Goal: Task Accomplishment & Management: Use online tool/utility

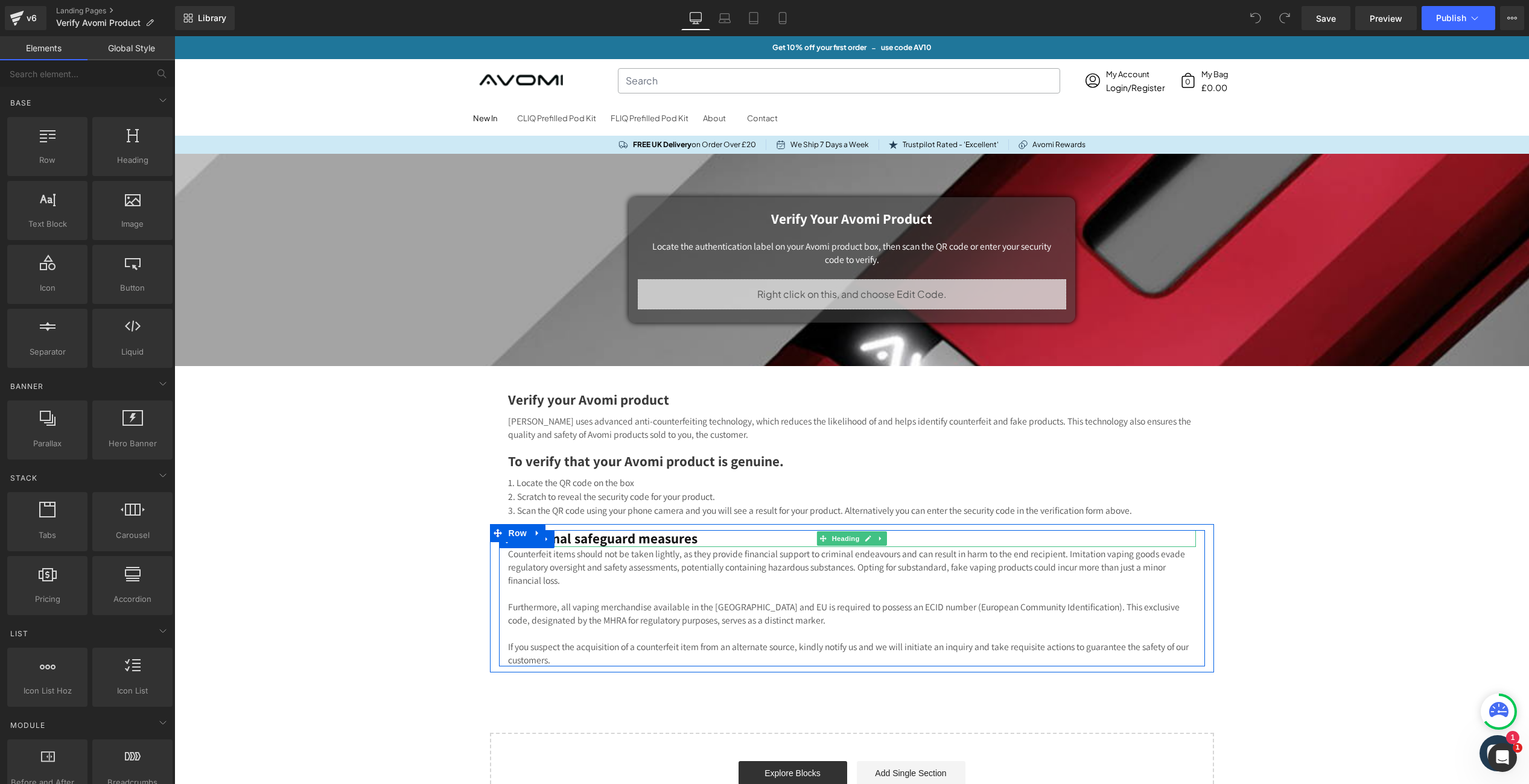
click at [605, 541] on h1 "Additional safeguard measures" at bounding box center [852, 539] width 688 height 17
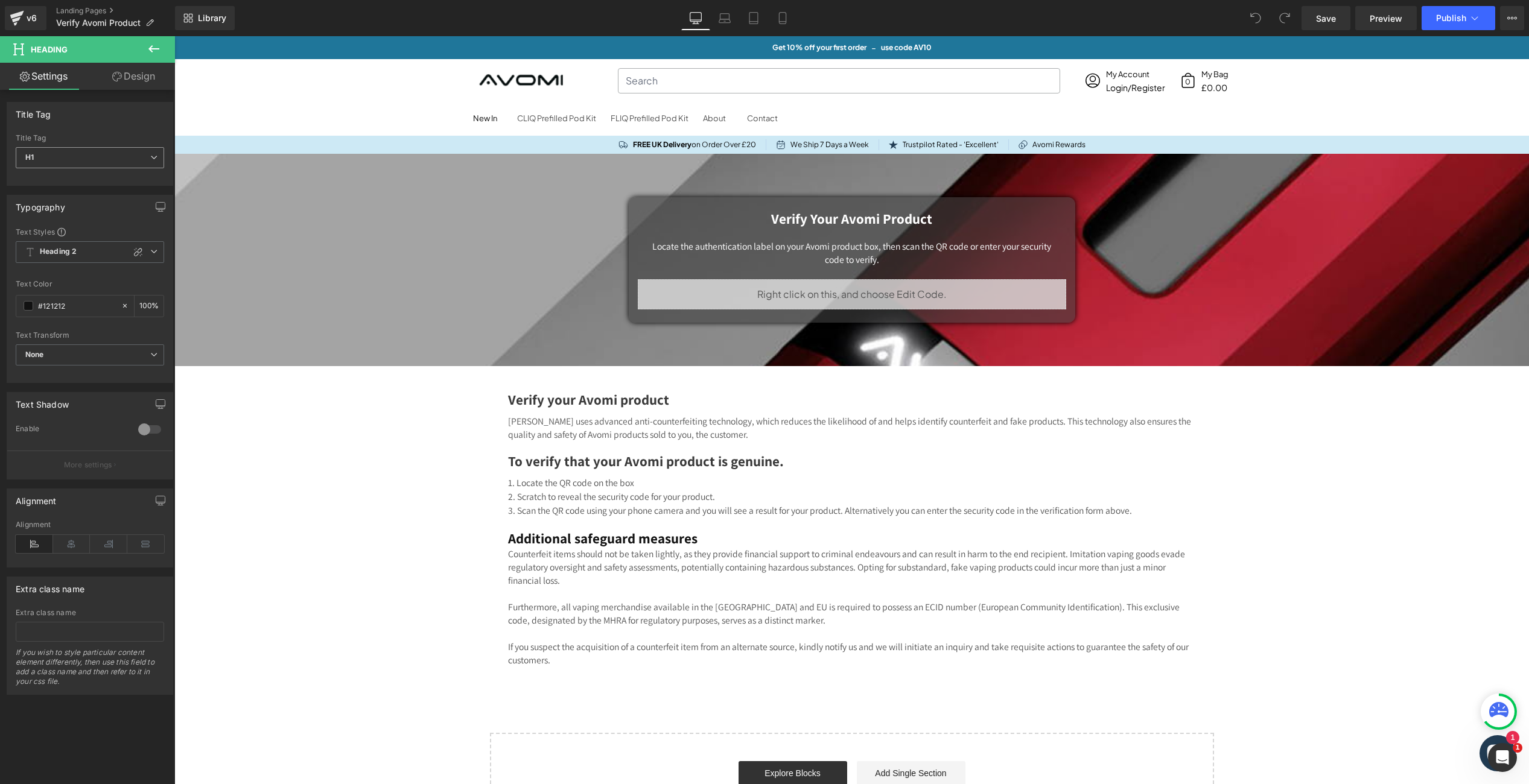
click at [150, 157] on icon at bounding box center [153, 157] width 7 height 7
click at [50, 196] on li "H2" at bounding box center [90, 196] width 149 height 18
type input "#000000"
type input "100"
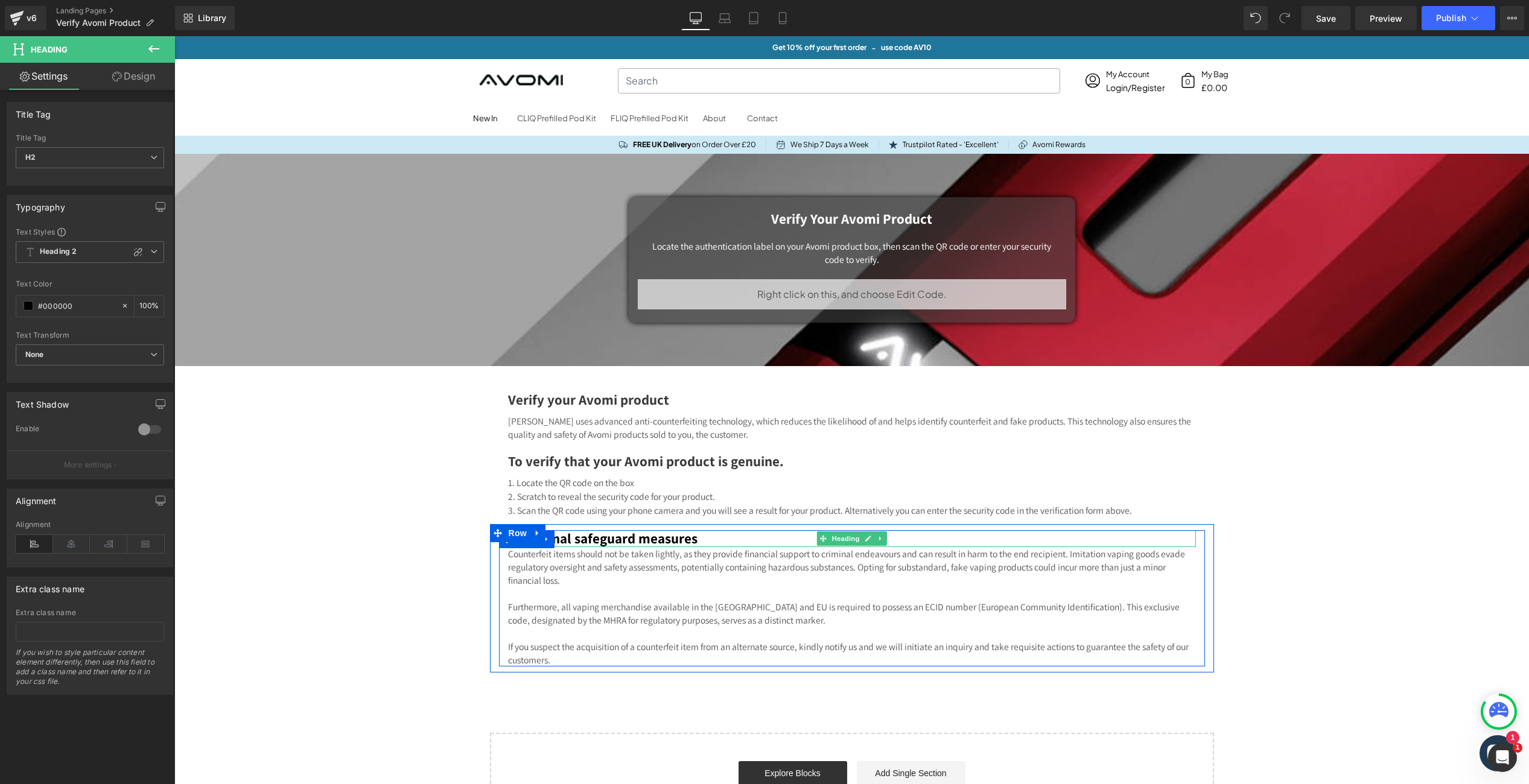
click at [585, 540] on h2 "Additional safeguard measures" at bounding box center [852, 539] width 688 height 17
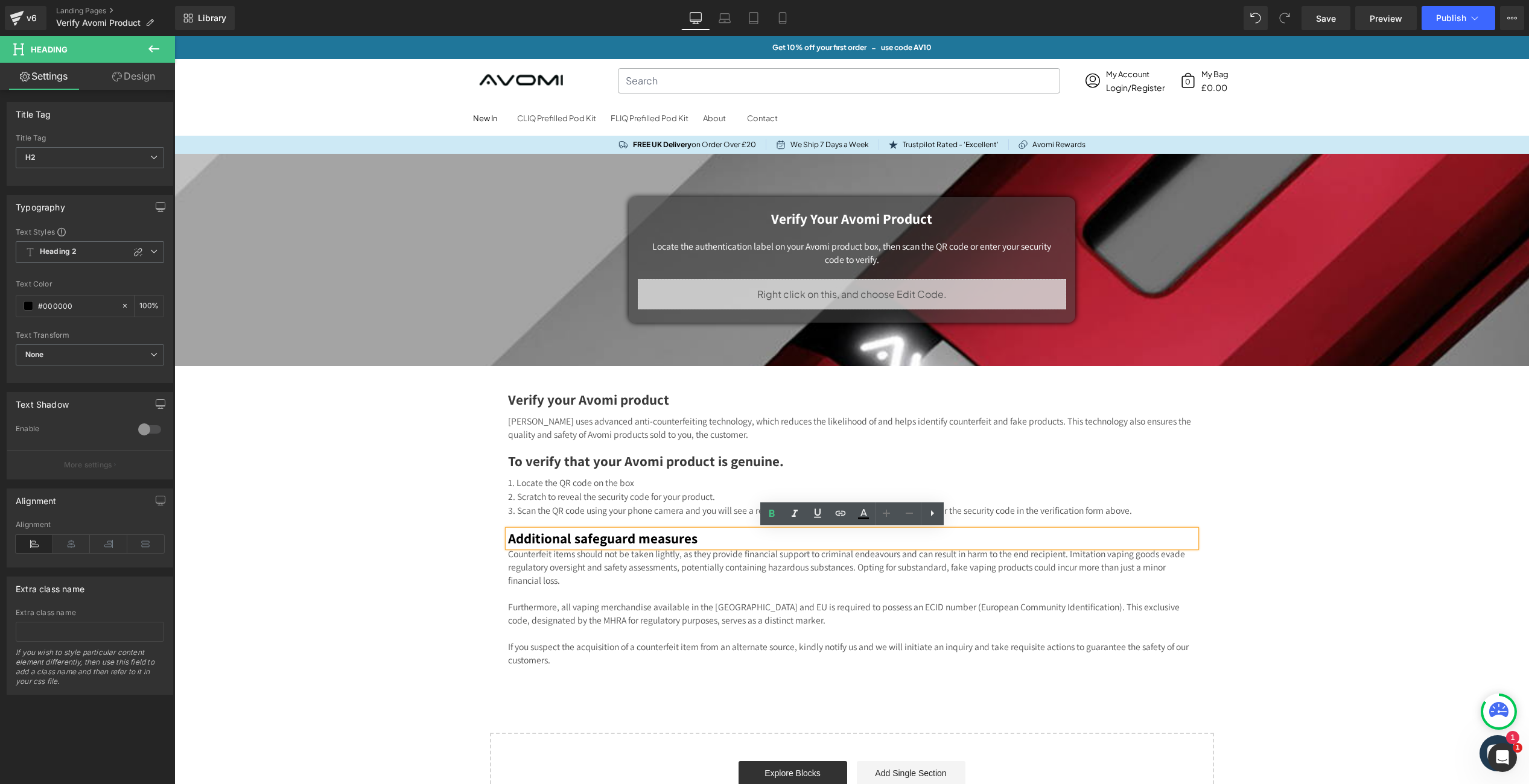
click at [720, 545] on h2 "Additional safeguard measures" at bounding box center [852, 539] width 688 height 17
click at [411, 552] on div "Verify your Avomi Product Heading Locate the authentication label on your Avomi…" at bounding box center [851, 492] width 1354 height 677
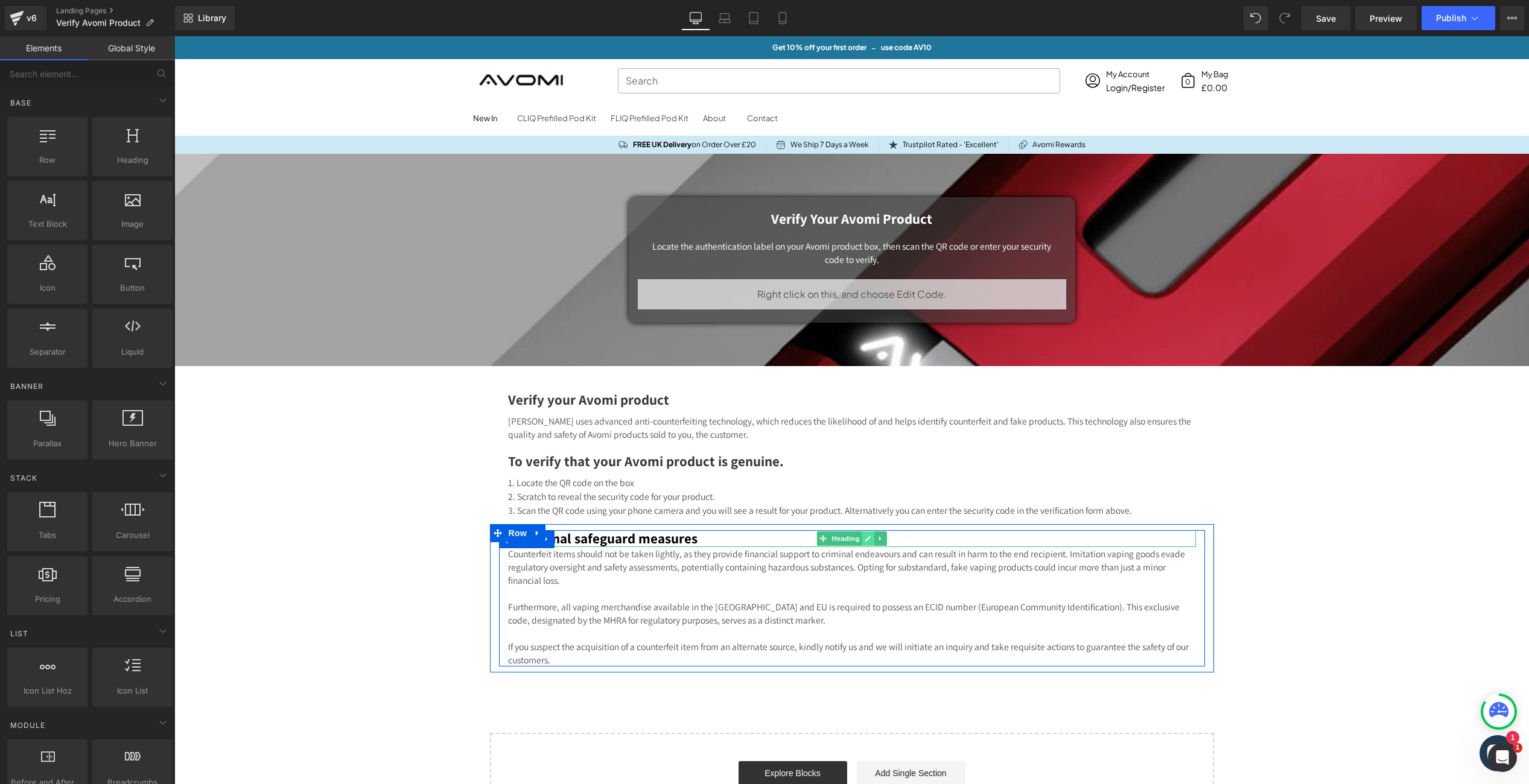
click at [866, 541] on icon at bounding box center [868, 538] width 6 height 7
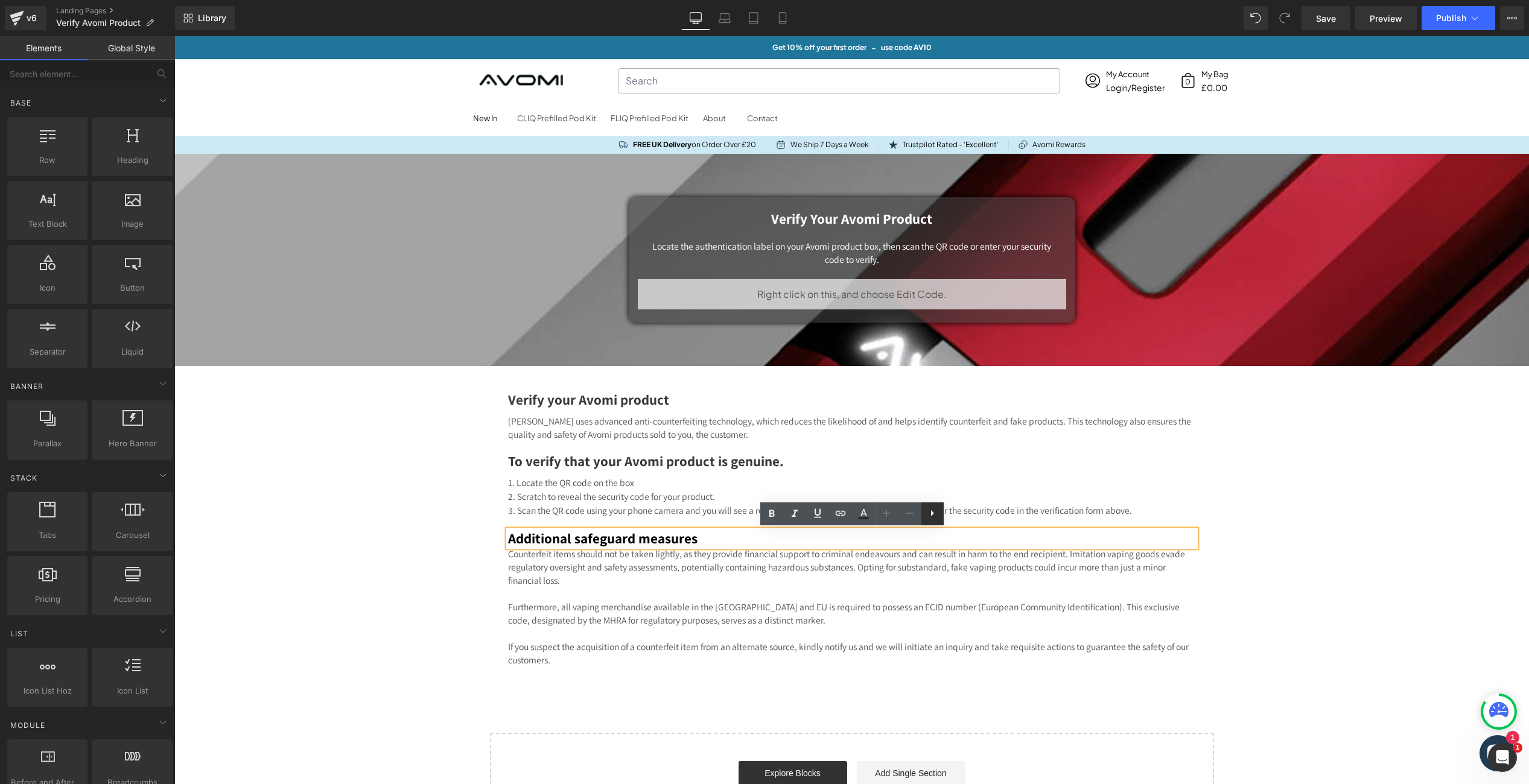
click at [932, 513] on icon at bounding box center [933, 513] width 3 height 6
click at [954, 515] on icon at bounding box center [955, 513] width 14 height 14
click at [679, 540] on h2 "Additional safeguard measures" at bounding box center [852, 539] width 688 height 17
drag, startPoint x: 437, startPoint y: 559, endPoint x: 448, endPoint y: 557, distance: 11.2
click at [437, 559] on div "Verify your Avomi Product Heading Locate the authentication label on your Avomi…" at bounding box center [851, 492] width 1354 height 677
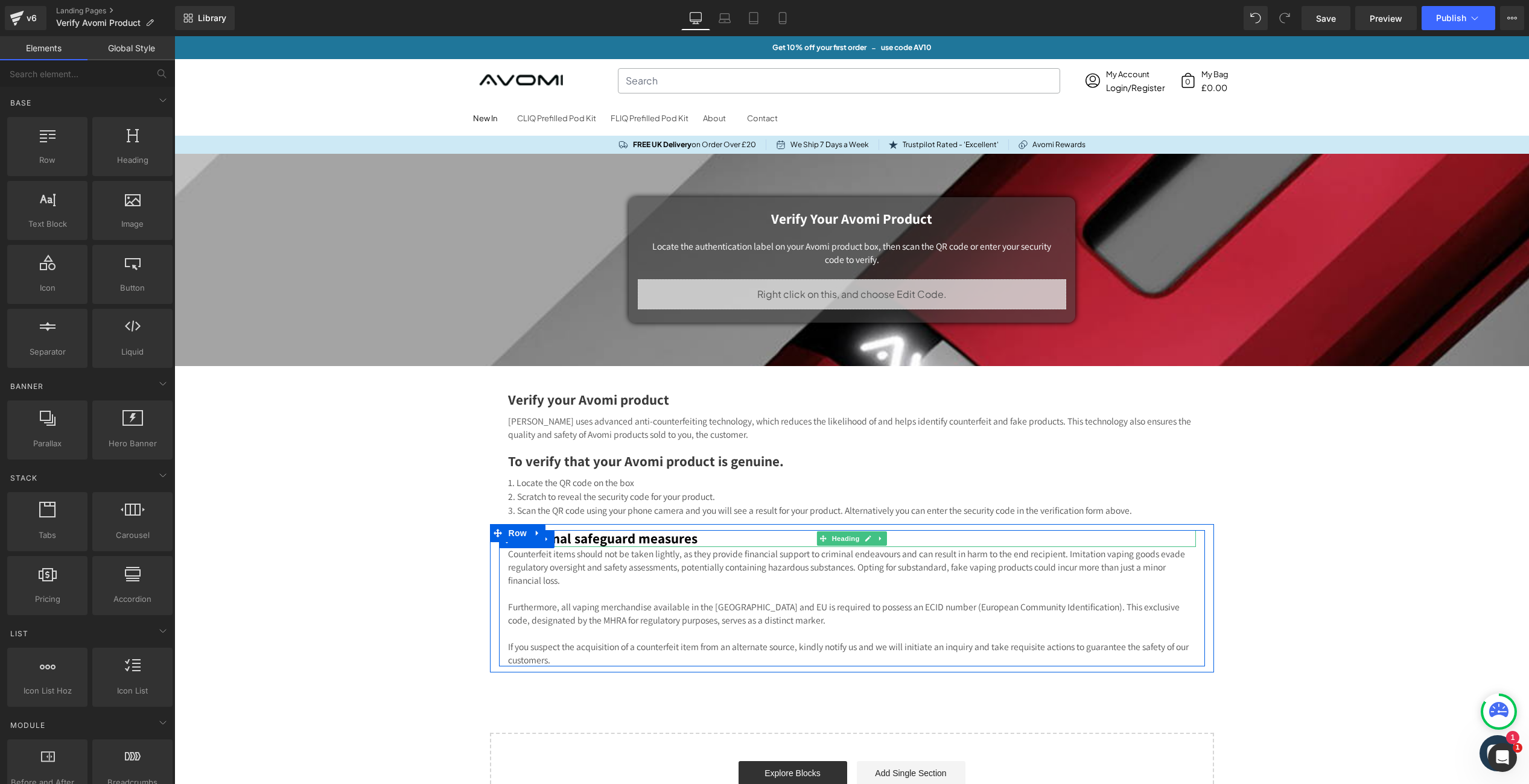
click at [578, 541] on h2 "Additional safeguard measures" at bounding box center [852, 539] width 688 height 17
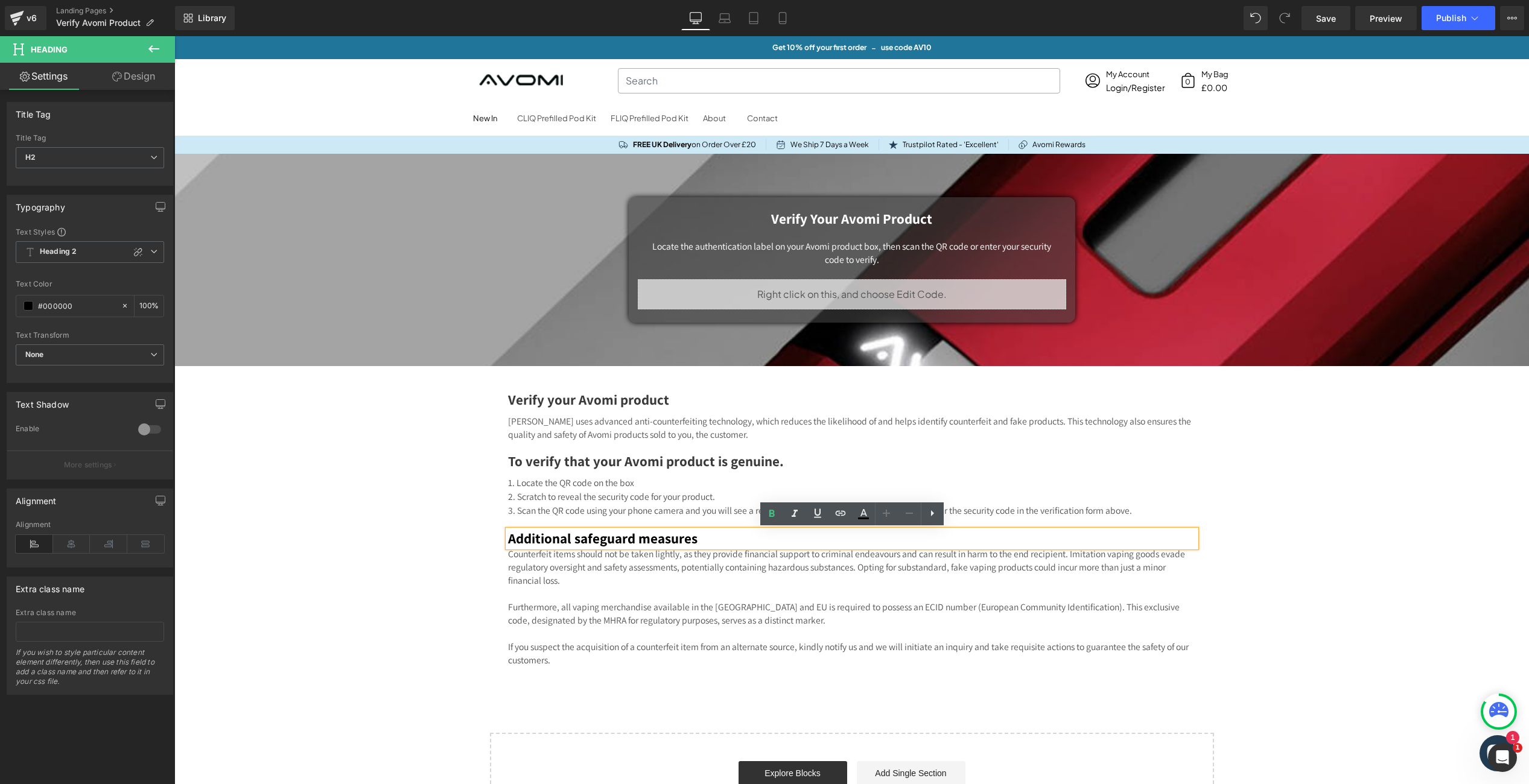
click at [552, 539] on h2 "Additional safeguard measures" at bounding box center [852, 539] width 688 height 17
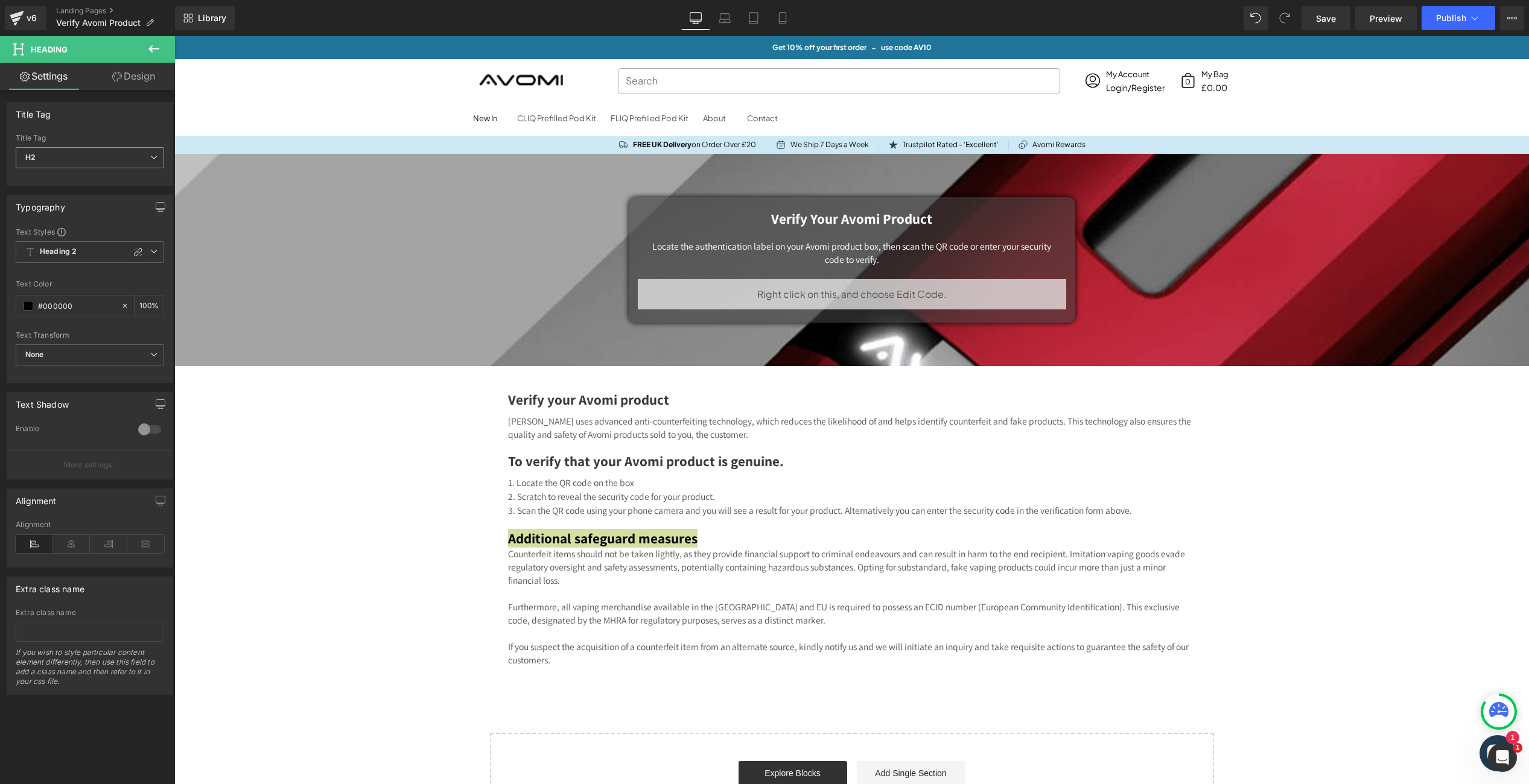
click at [92, 162] on span "H2" at bounding box center [90, 158] width 148 height 21
click at [60, 196] on li "H2" at bounding box center [90, 196] width 149 height 18
type input "100"
click at [150, 253] on icon at bounding box center [153, 251] width 7 height 7
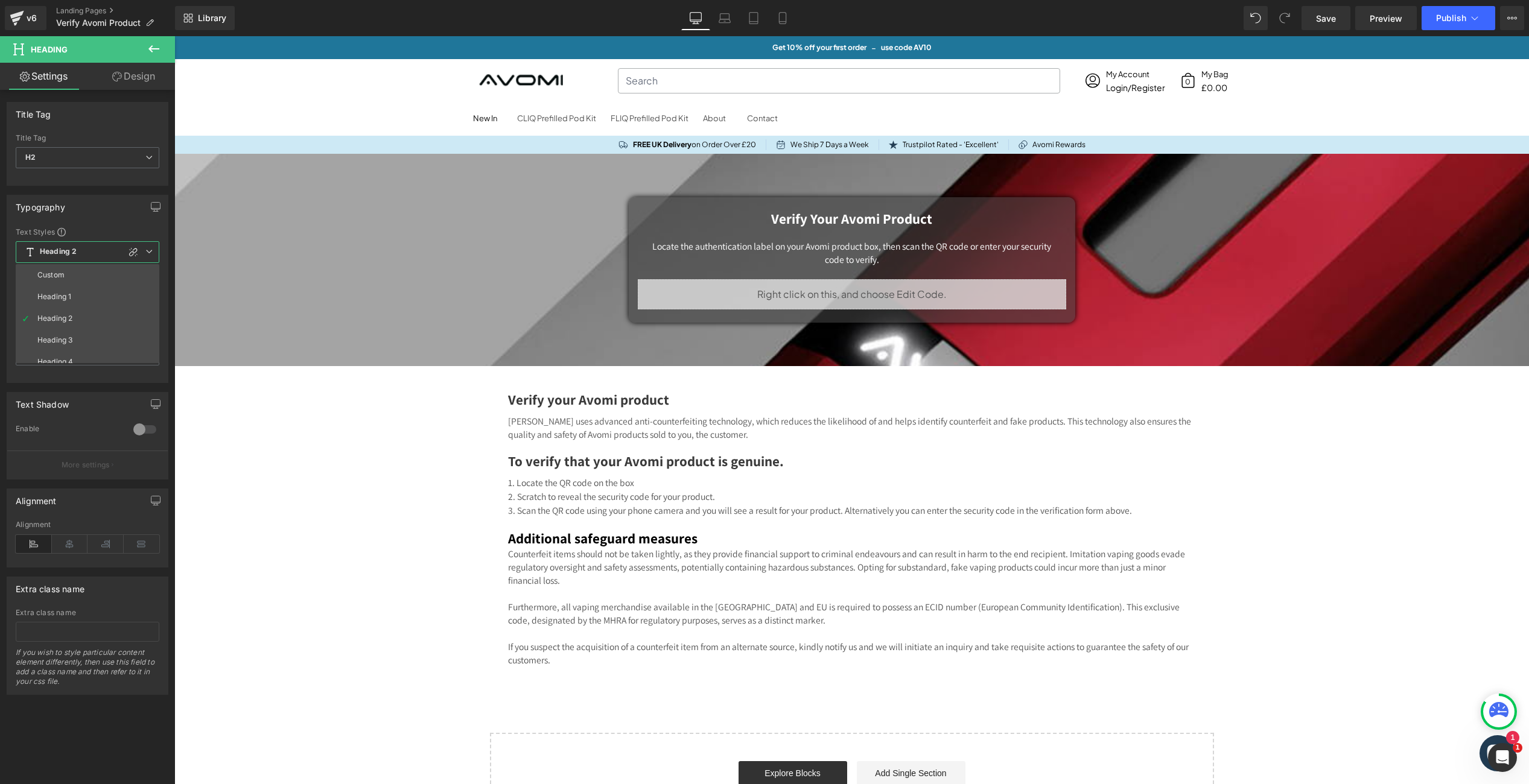
click at [162, 225] on div "Typography Text Styles Custom Heading 1 Heading 2 Heading 3 Heading 4 Heading 5…" at bounding box center [87, 289] width 162 height 188
click at [159, 231] on div "Text Styles Custom Heading 1 Heading 2 Heading 3 Heading 4 Heading 5 Heading 6 …" at bounding box center [90, 304] width 166 height 156
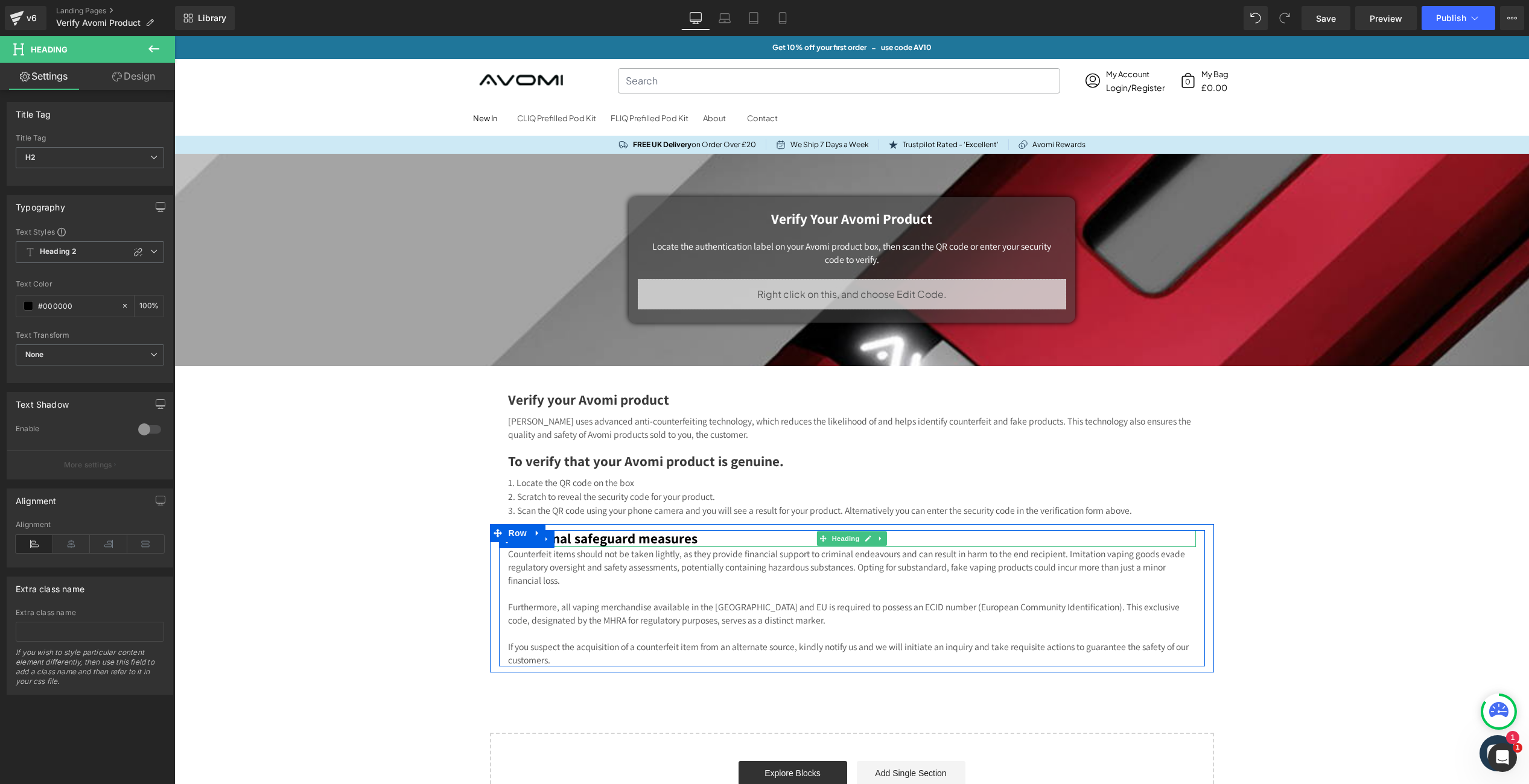
click at [669, 536] on h2 "Additional safeguard measures" at bounding box center [852, 539] width 688 height 17
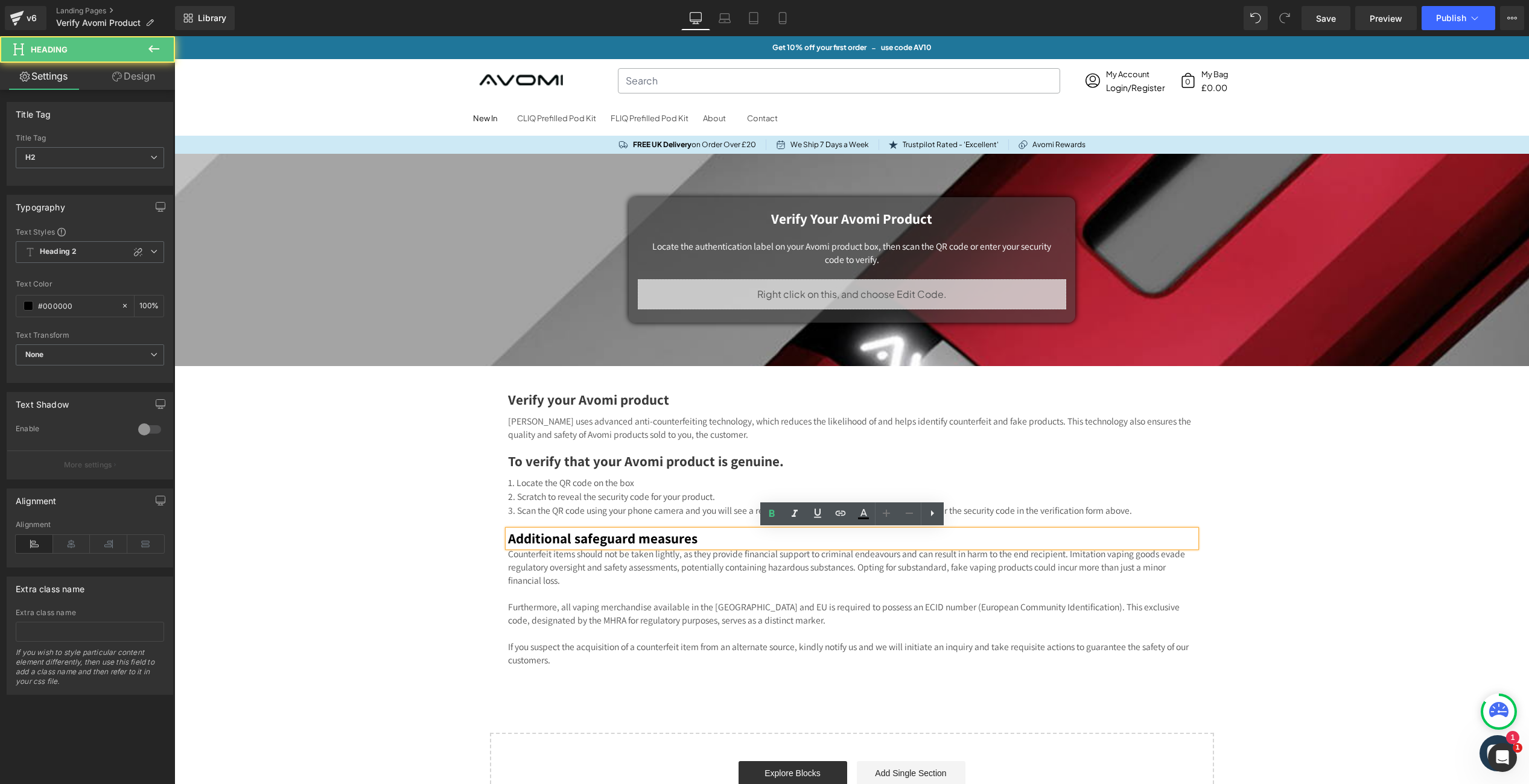
click at [686, 539] on h2 "Additional safeguard measures" at bounding box center [852, 539] width 688 height 17
click at [663, 540] on h2 "Additional safeguard measures" at bounding box center [852, 539] width 688 height 17
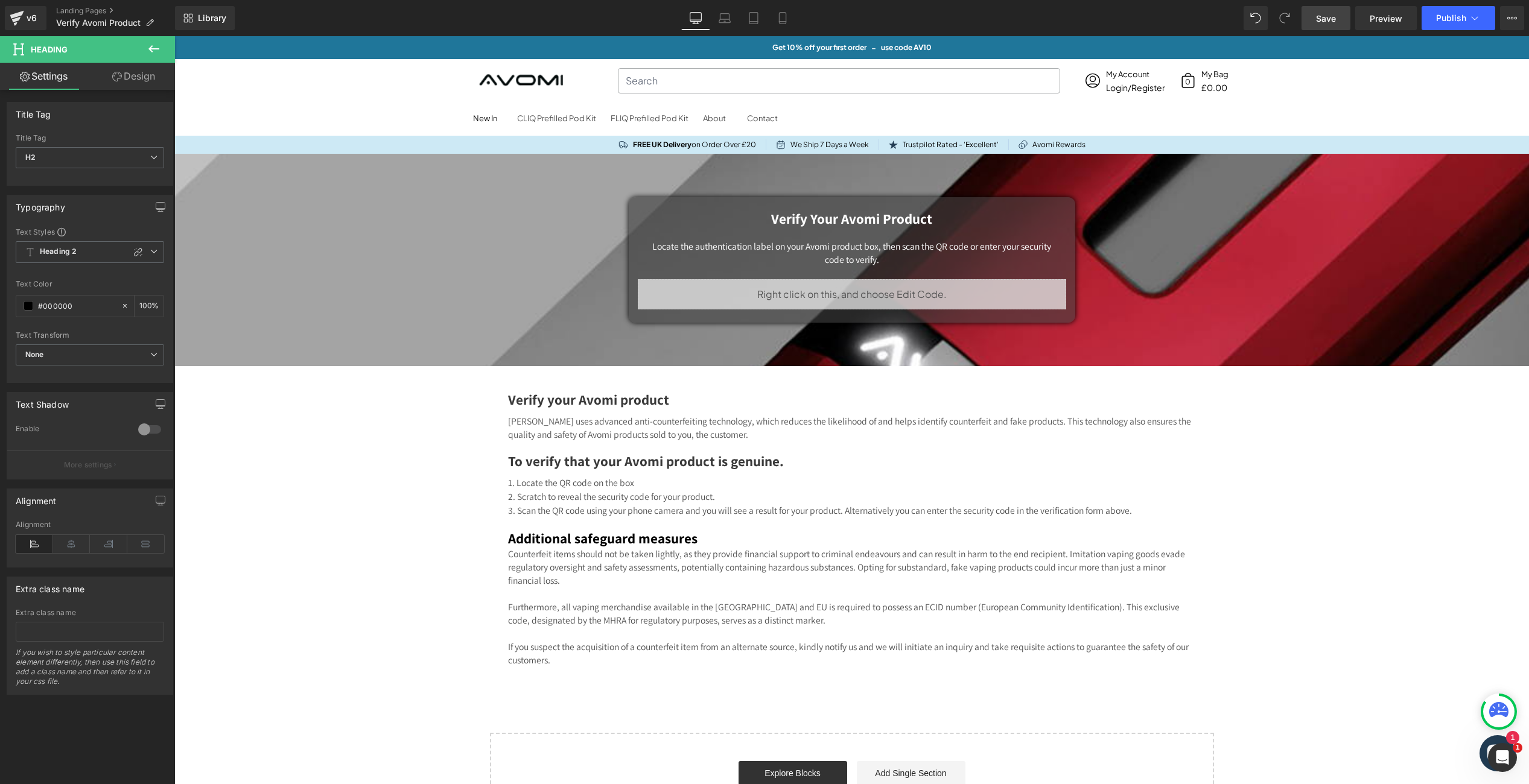
click at [1333, 21] on span "Save" at bounding box center [1325, 19] width 20 height 13
click at [1470, 17] on icon at bounding box center [1474, 18] width 12 height 12
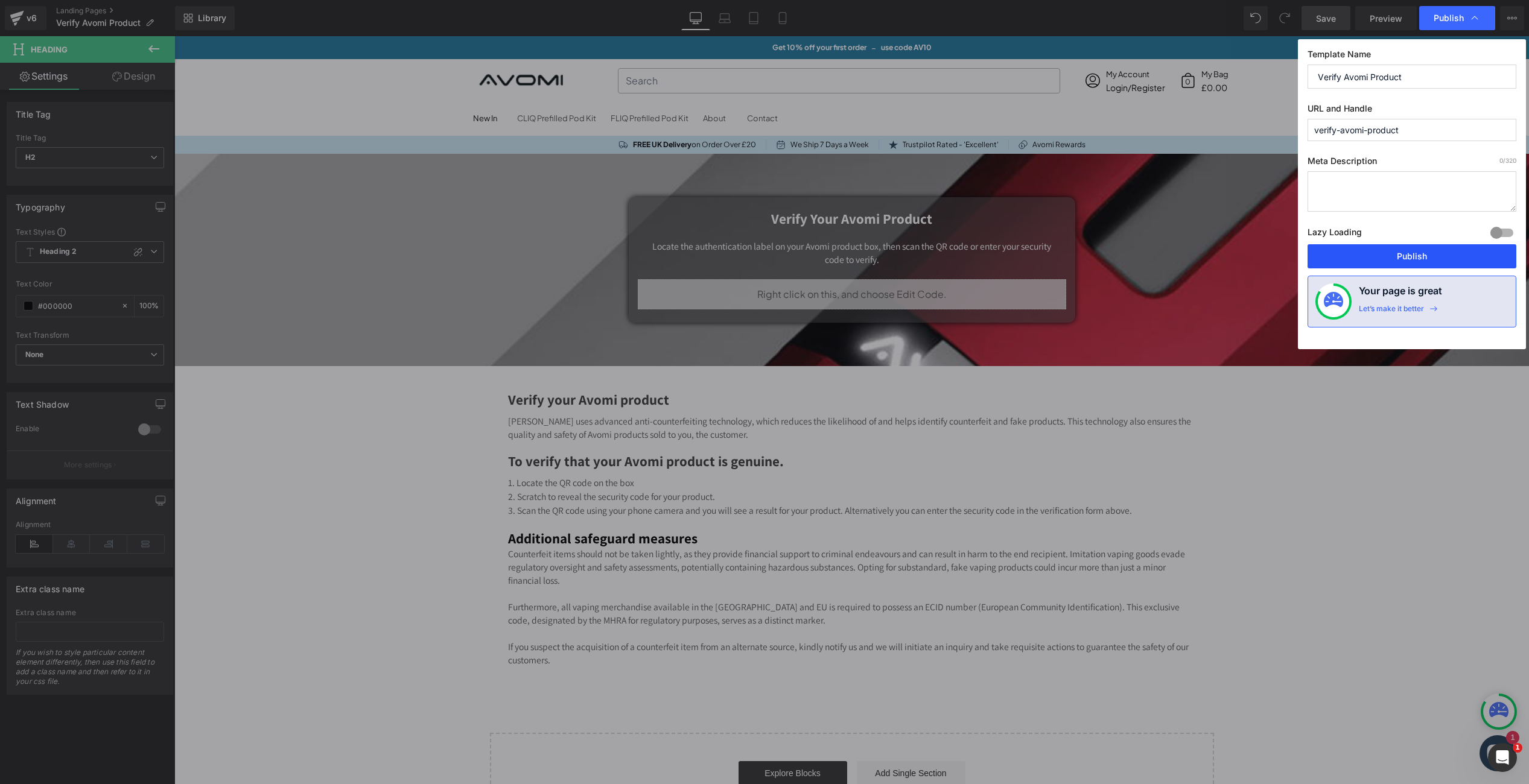
click at [1416, 256] on button "Publish" at bounding box center [1412, 256] width 209 height 24
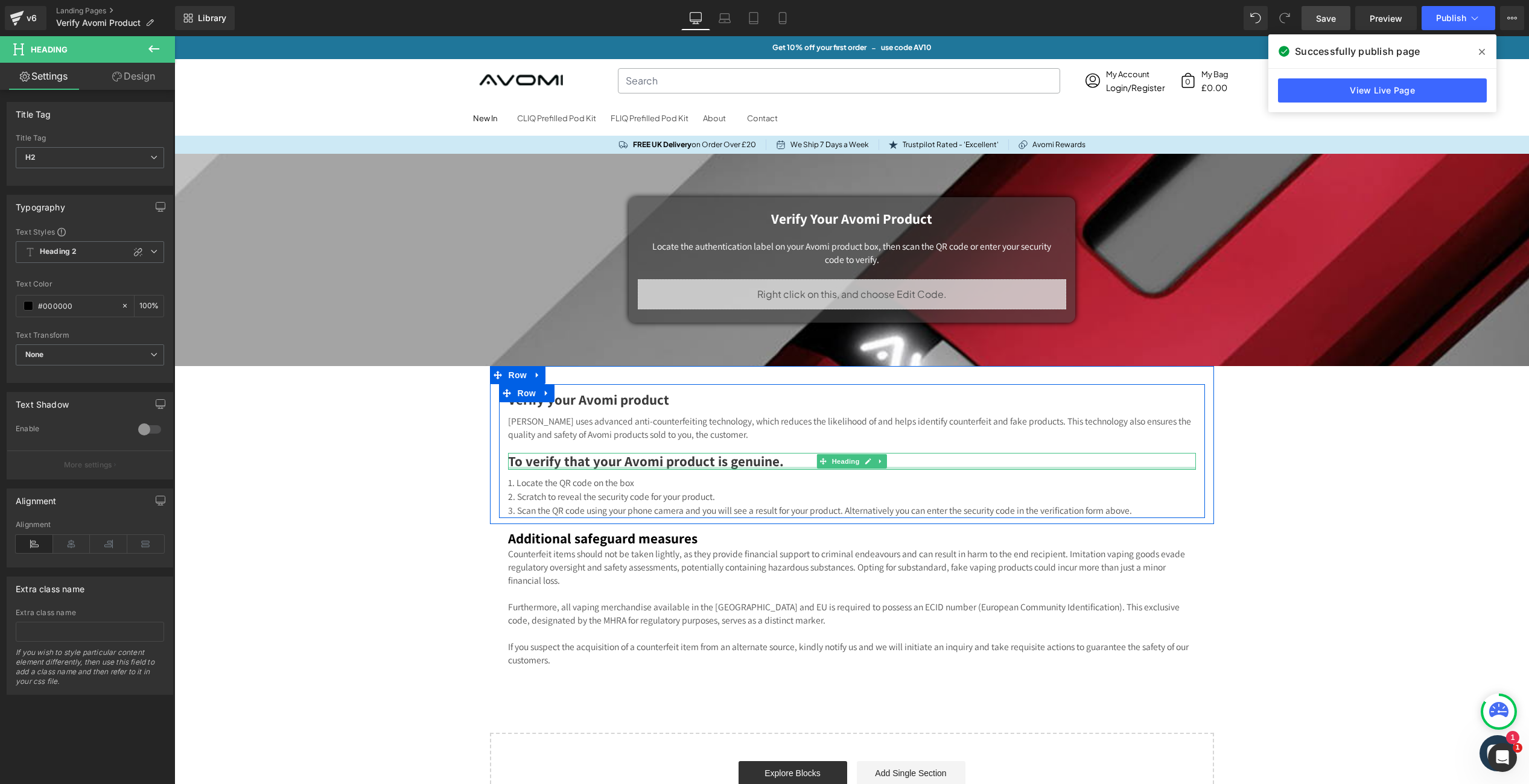
click at [734, 469] on h2 "To verify that your Avomi product is genuine." at bounding box center [852, 462] width 688 height 17
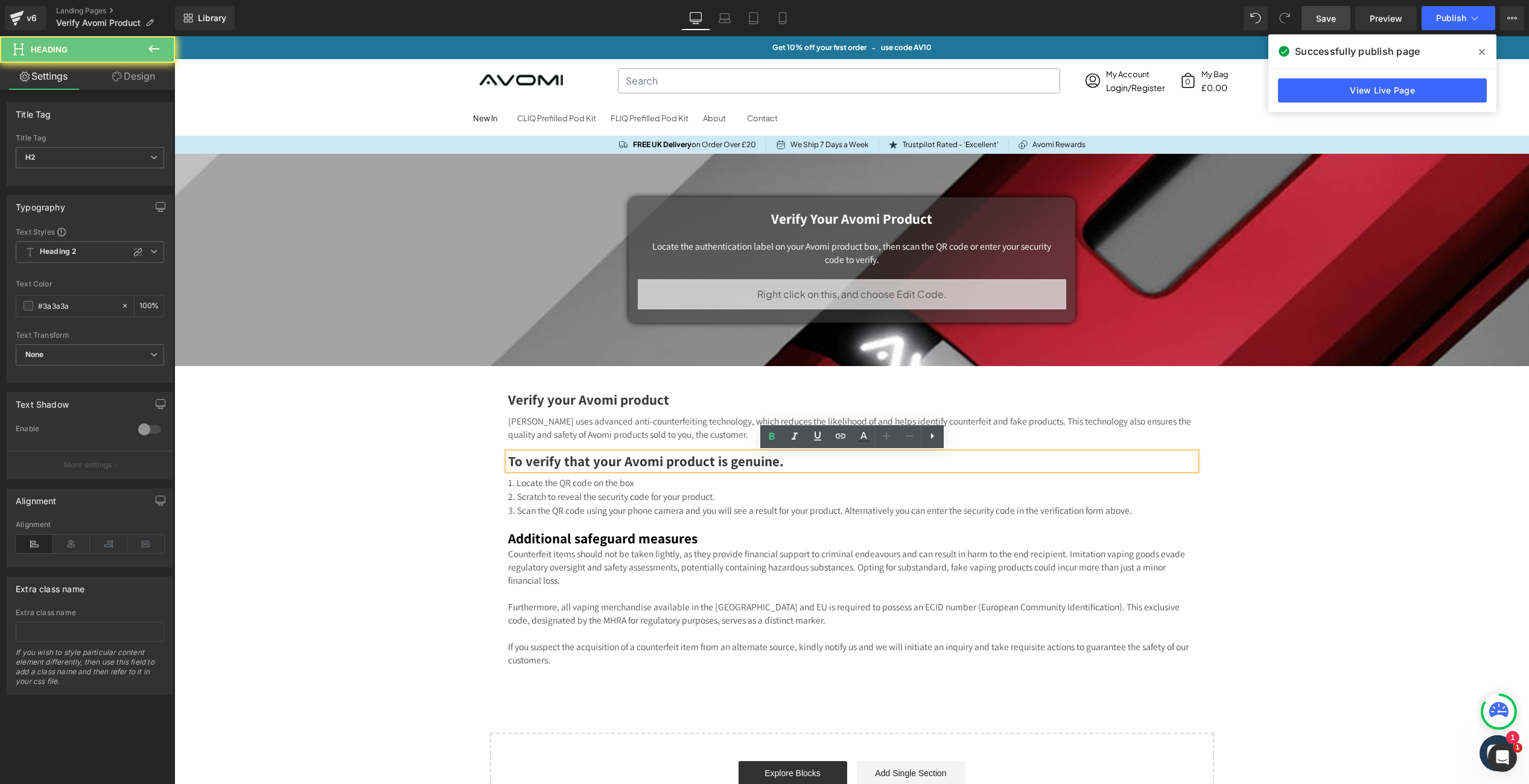
click at [749, 463] on h2 "To verify that your Avomi product is genuine." at bounding box center [852, 462] width 688 height 17
click at [759, 462] on h2 "To verify that your Avomi product is genuine." at bounding box center [852, 462] width 688 height 17
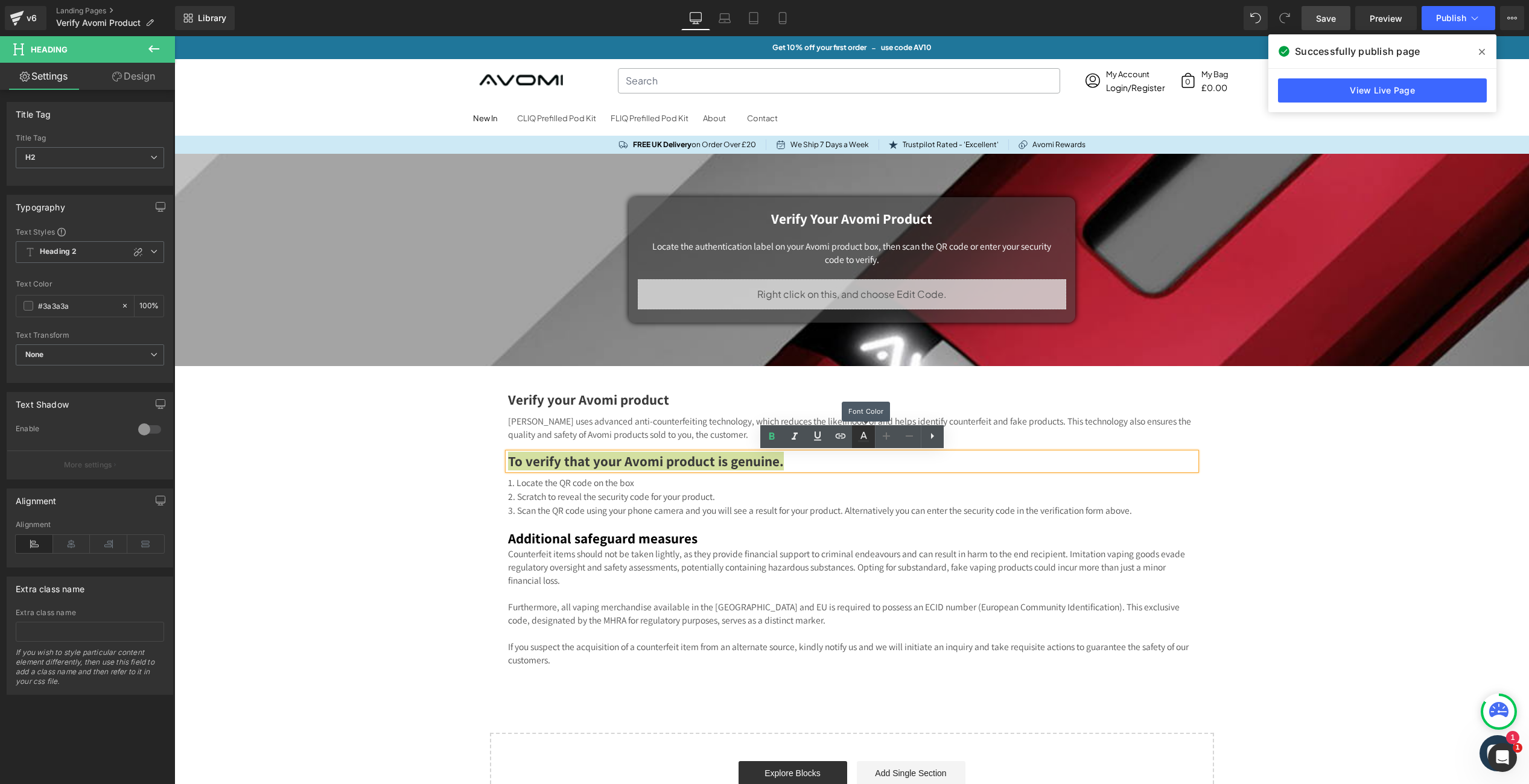
click at [864, 441] on icon at bounding box center [863, 441] width 11 height 2
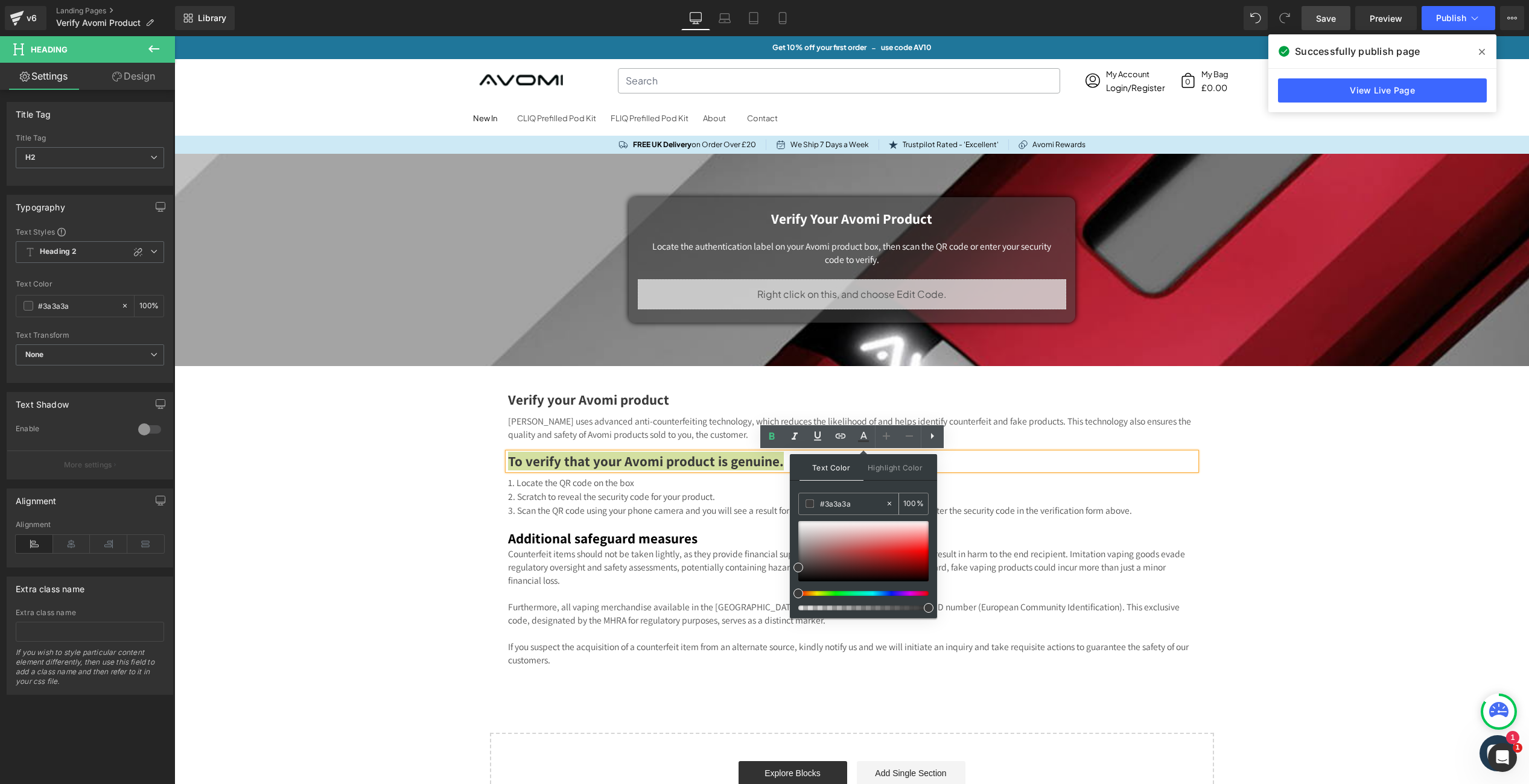
click at [844, 503] on input "#3a3a3a" at bounding box center [852, 503] width 65 height 14
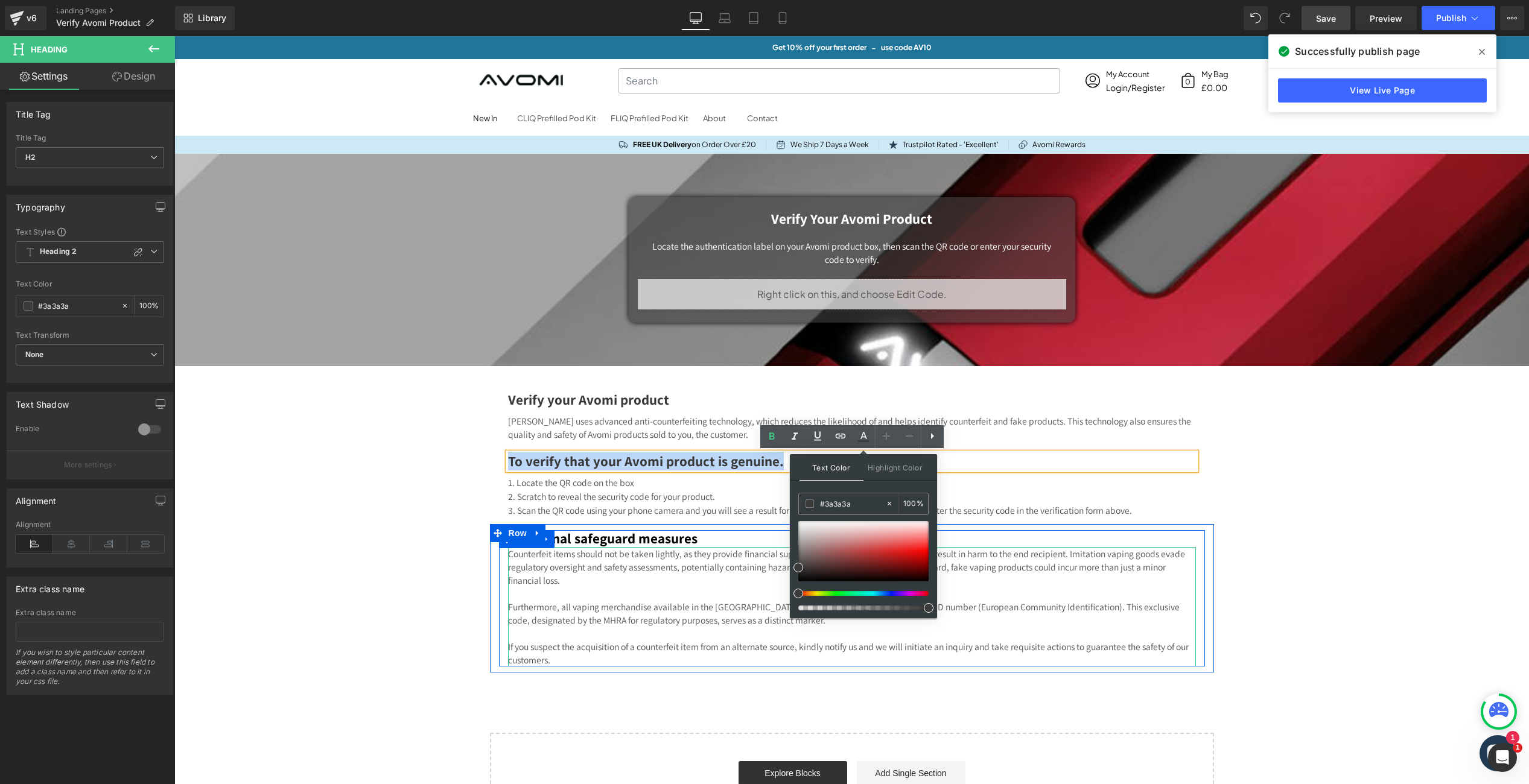
click at [629, 541] on h2 "Additional safeguard measures" at bounding box center [852, 539] width 688 height 17
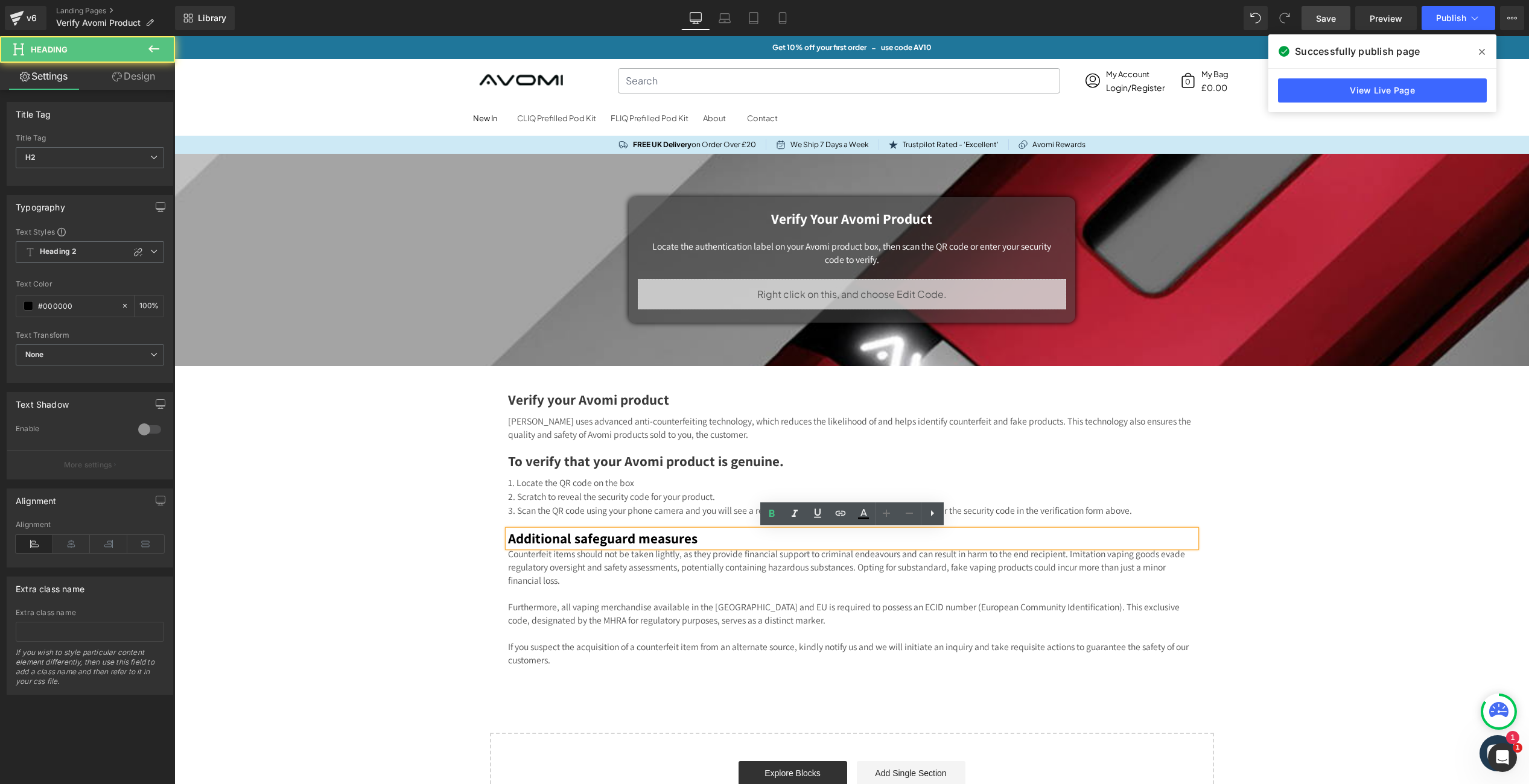
click at [658, 540] on h2 "Additional safeguard measures" at bounding box center [852, 539] width 688 height 17
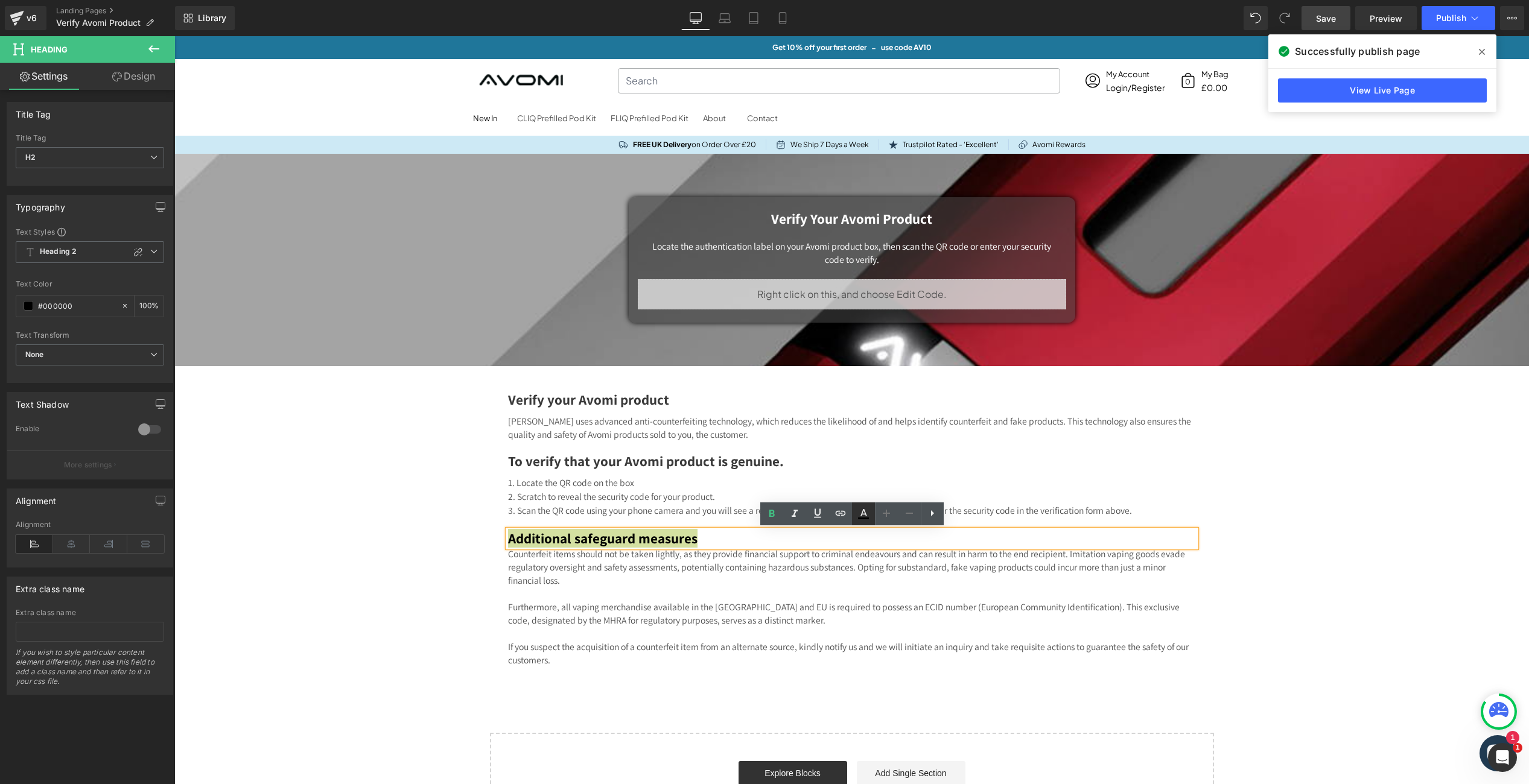
click at [863, 517] on icon at bounding box center [863, 514] width 14 height 14
type input "#000000"
type input "100"
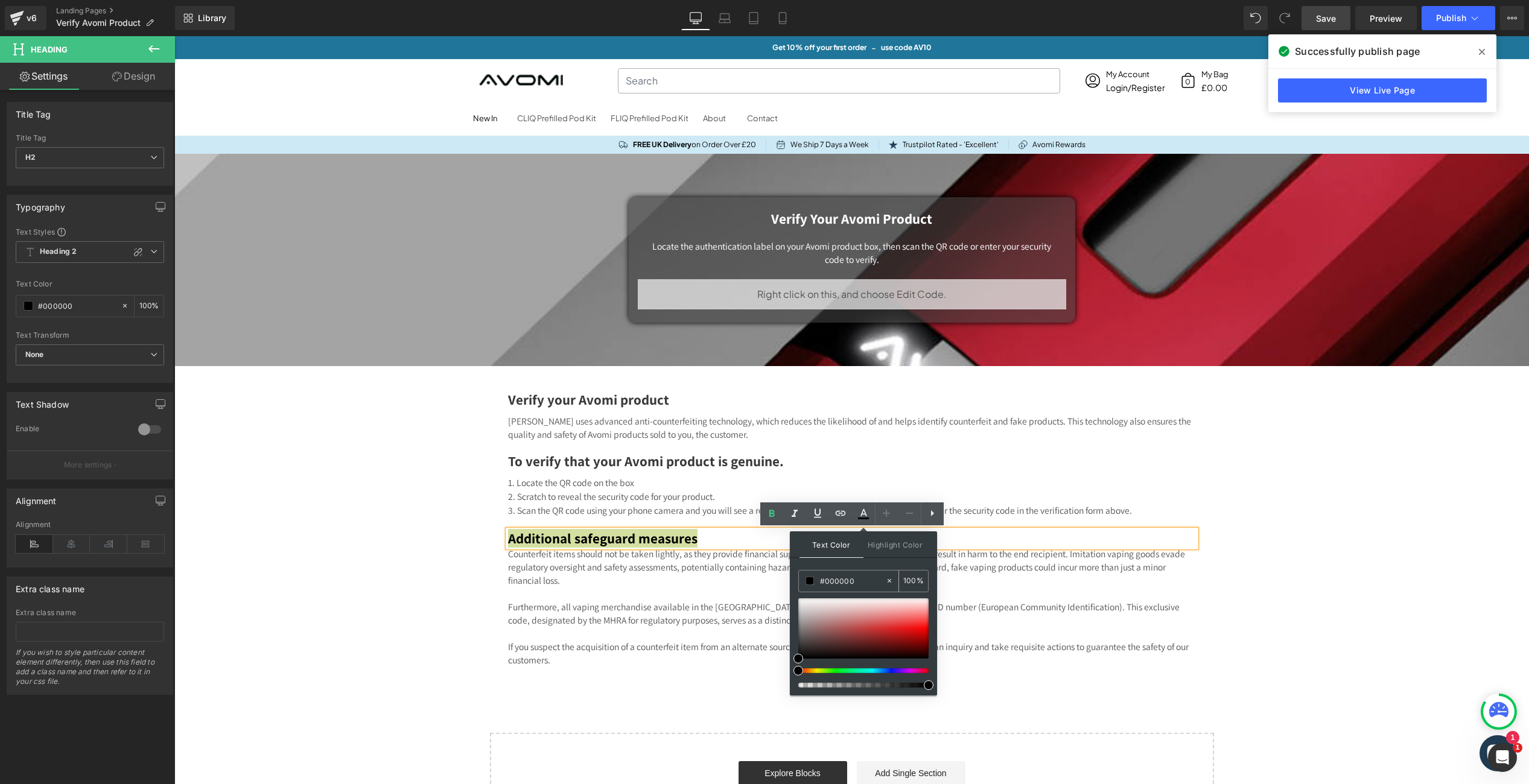
click at [844, 576] on input "#000000" at bounding box center [852, 581] width 65 height 14
click at [843, 583] on input "#000000" at bounding box center [852, 581] width 65 height 14
paste input "3a3a3a"
type input "#3a3a3a"
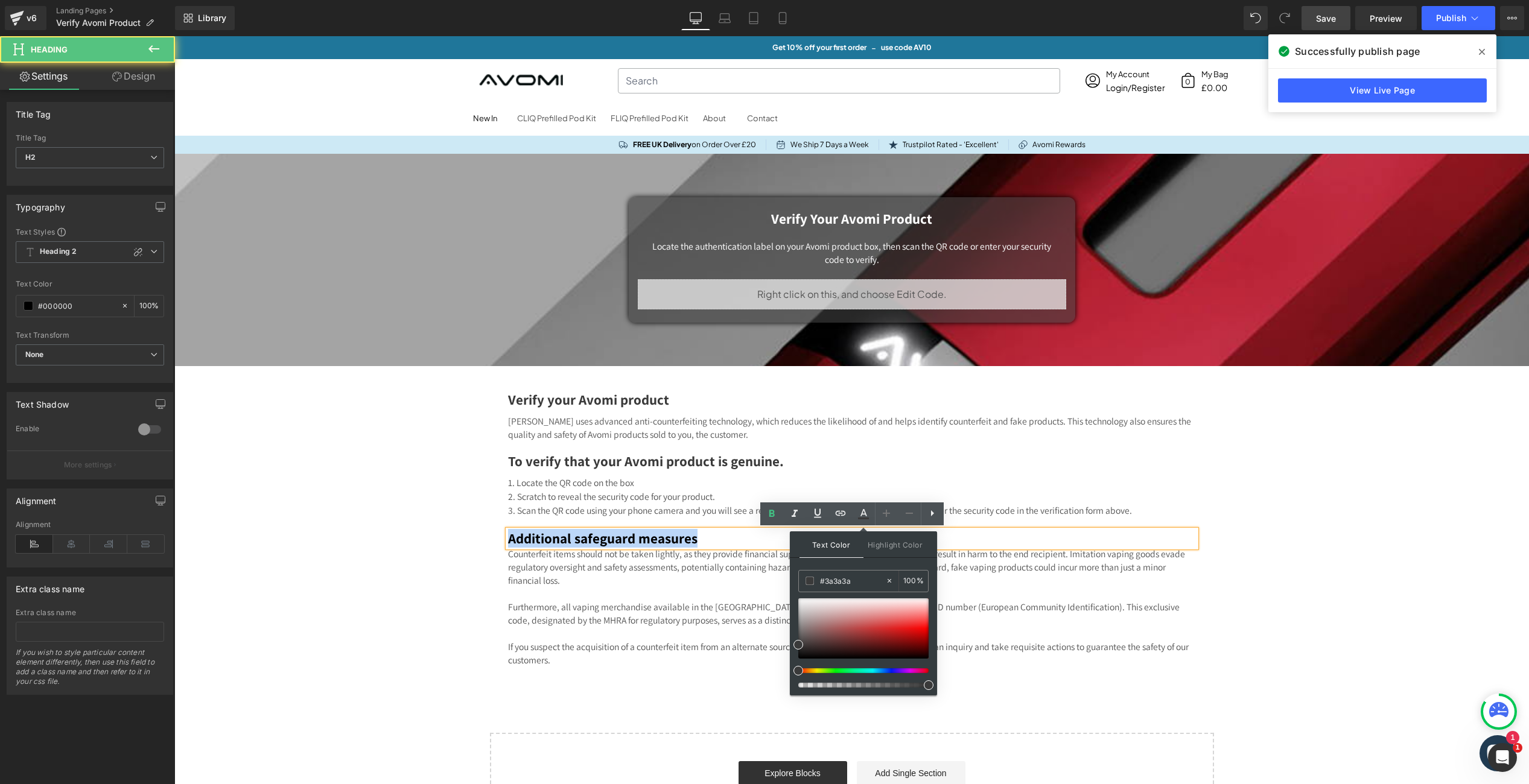
click at [715, 543] on h2 "Additional safeguard measures" at bounding box center [852, 539] width 688 height 17
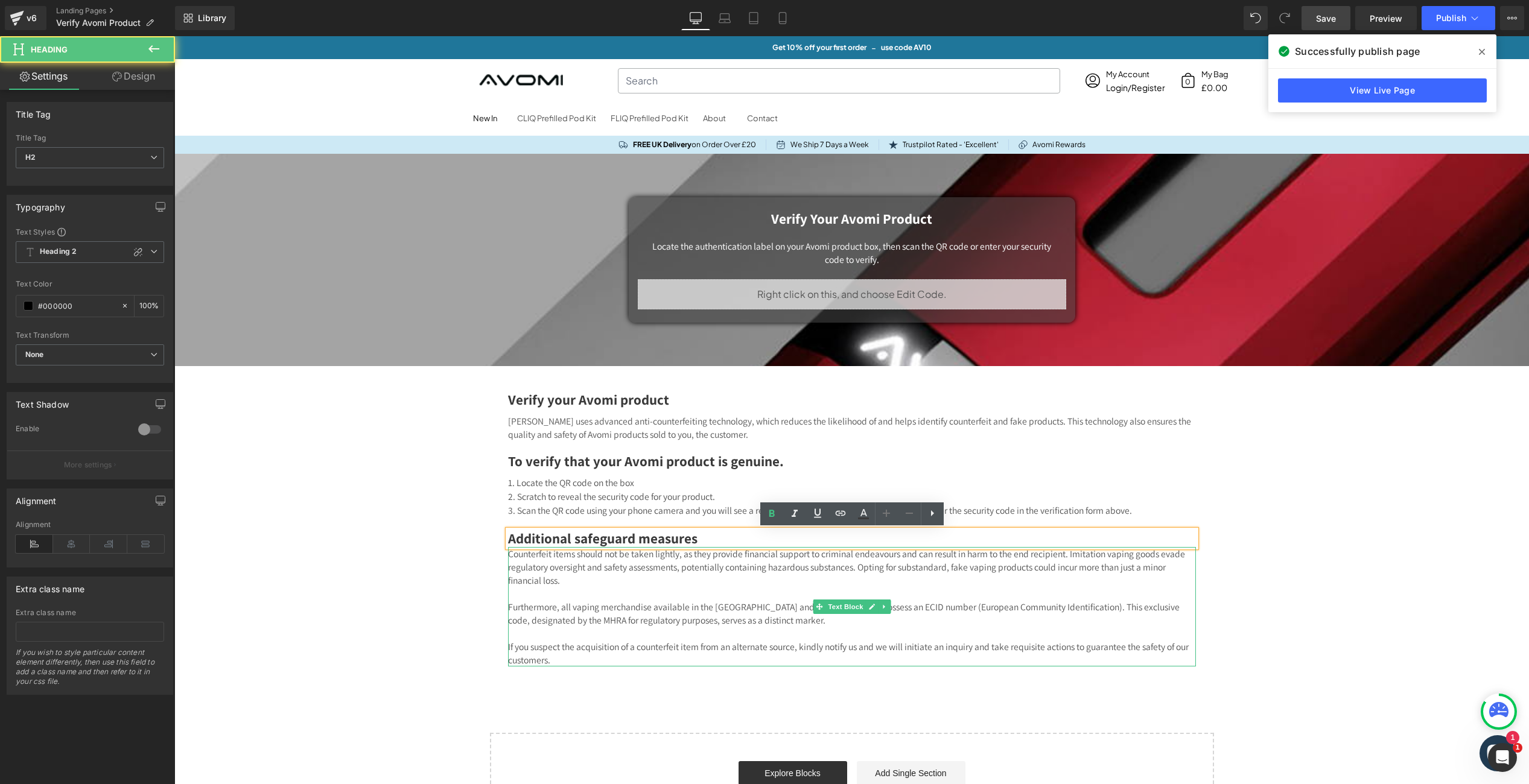
click at [716, 565] on p "Counterfeit items should not be taken lightly, as they provide financial suppor…" at bounding box center [852, 567] width 688 height 40
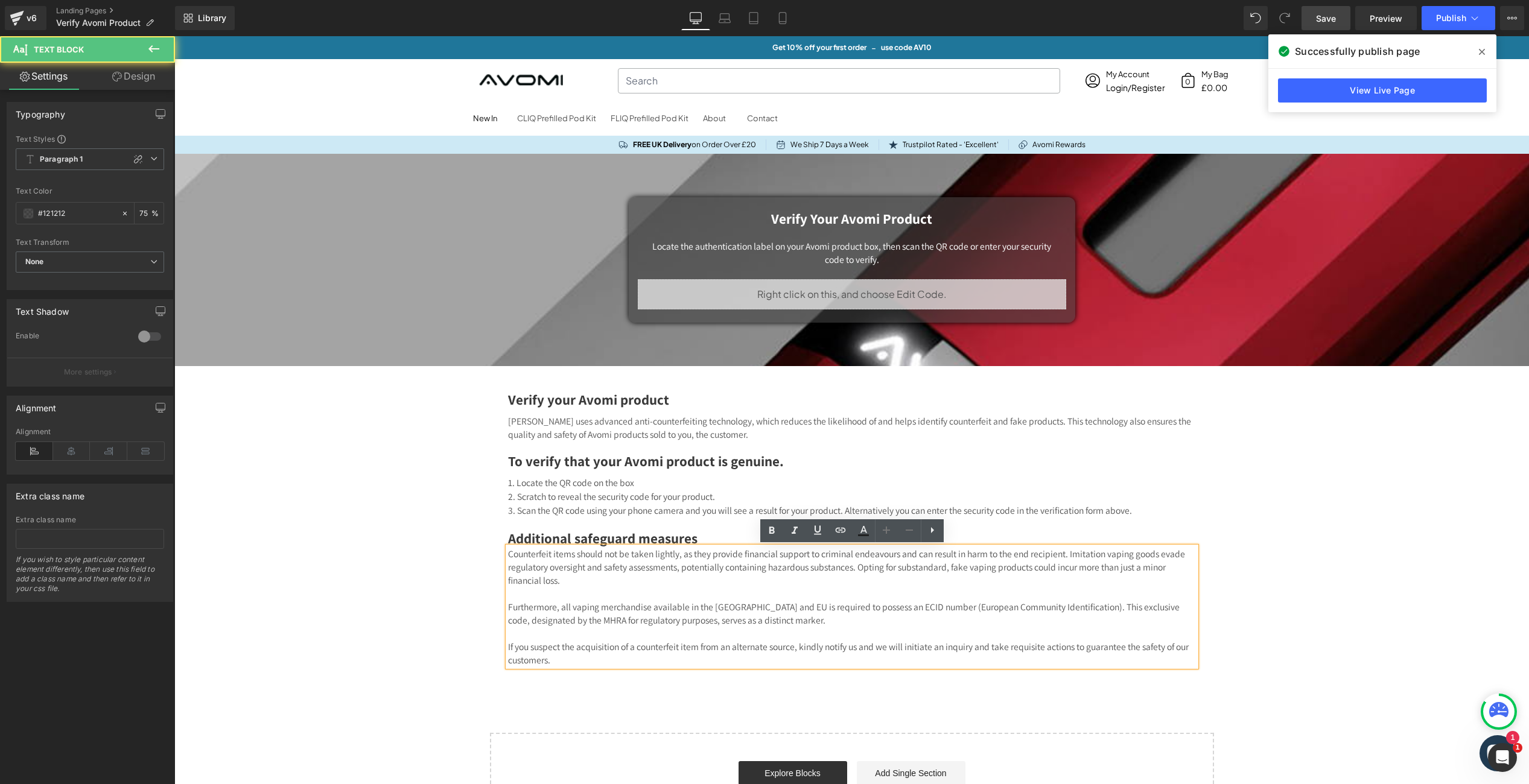
click at [663, 559] on p "Counterfeit items should not be taken lightly, as they provide financial suppor…" at bounding box center [852, 567] width 688 height 40
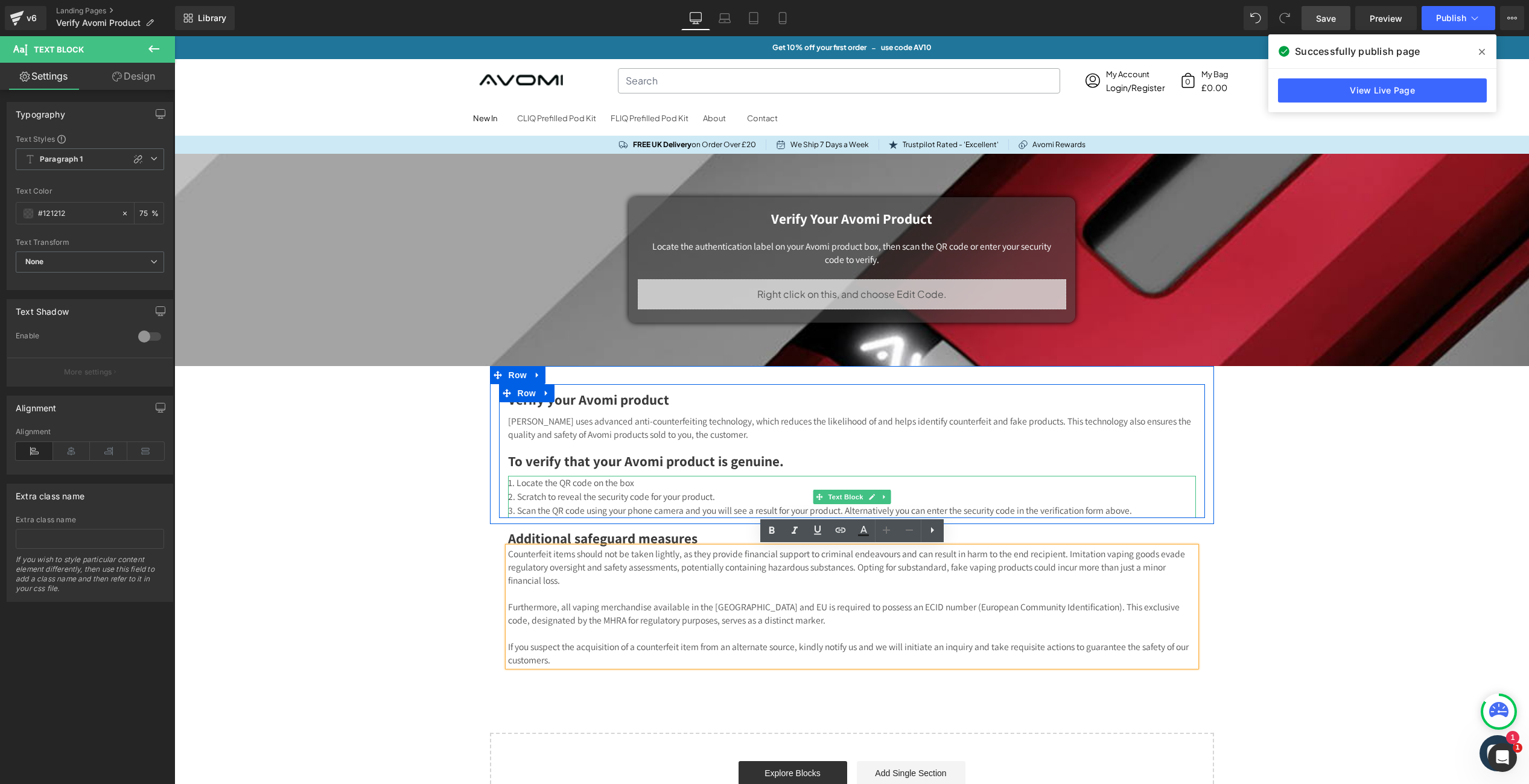
click at [639, 486] on li "Locate the QR code on the box" at bounding box center [852, 483] width 688 height 14
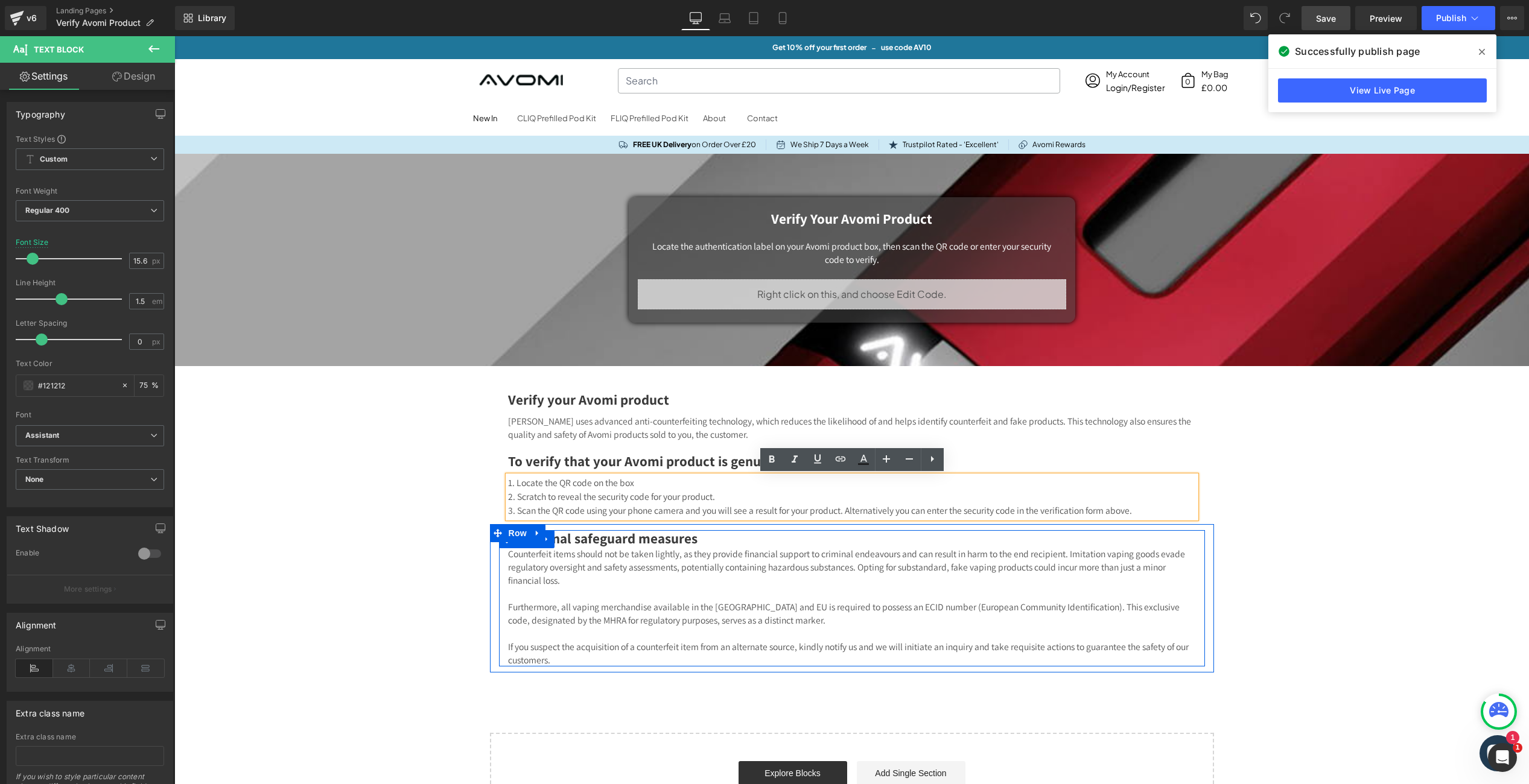
click at [709, 539] on h2 "Additional safeguard measures" at bounding box center [852, 539] width 688 height 17
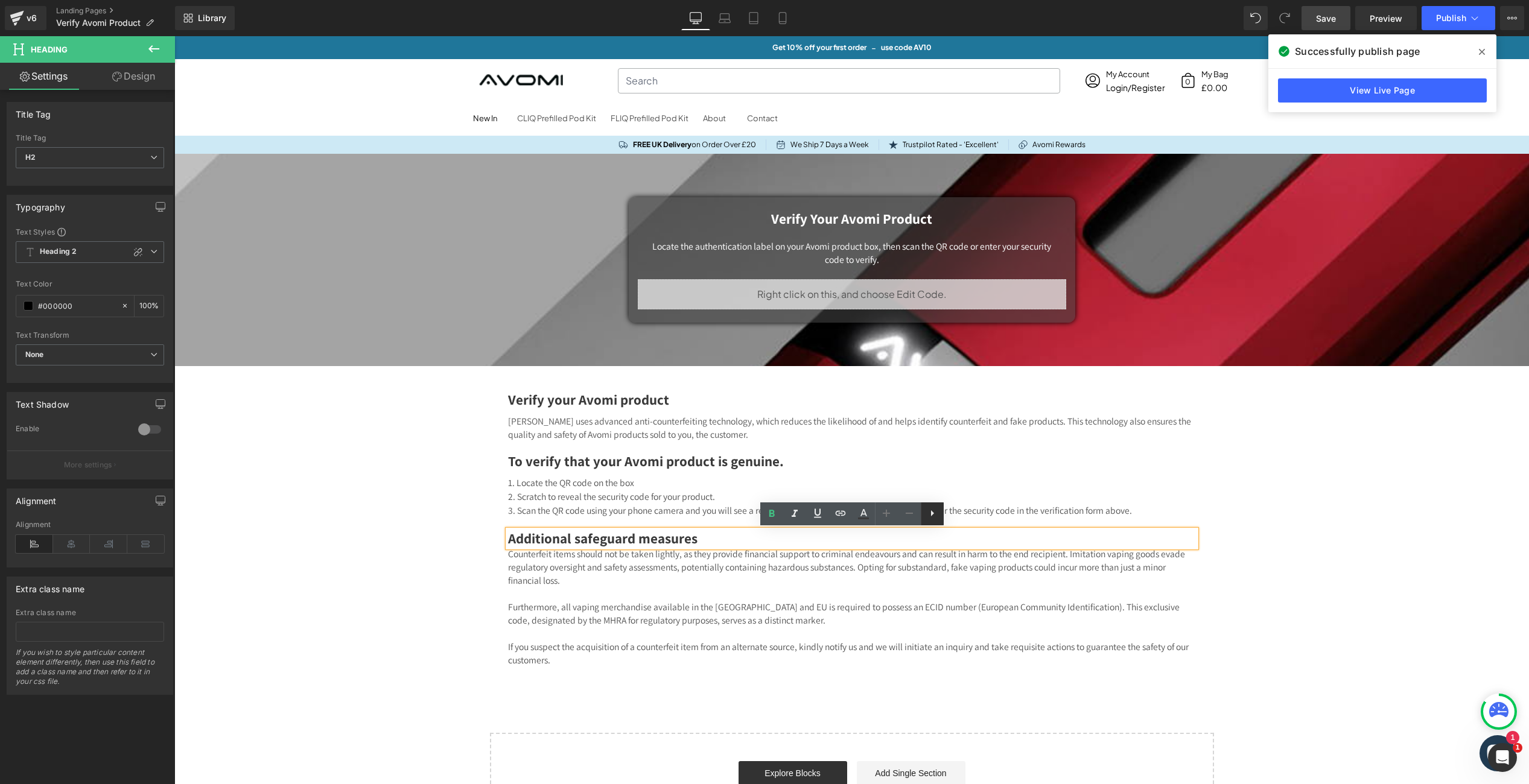
click at [932, 519] on icon at bounding box center [932, 513] width 14 height 14
drag, startPoint x: 956, startPoint y: 516, endPoint x: 627, endPoint y: 500, distance: 329.4
click at [956, 516] on icon at bounding box center [955, 513] width 14 height 14
click at [643, 569] on p "Counterfeit items should not be taken lightly, as they provide financial suppor…" at bounding box center [852, 567] width 688 height 40
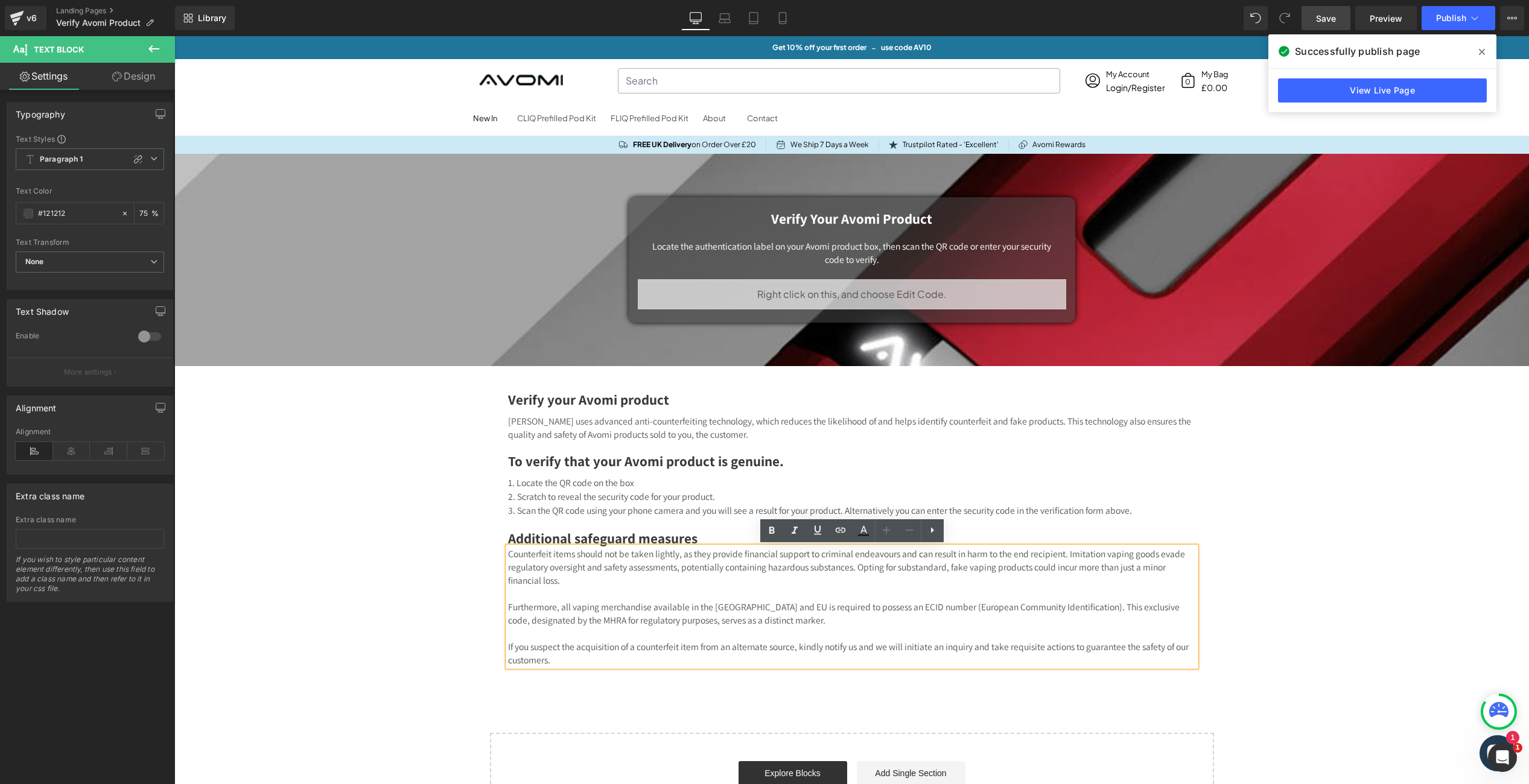
click at [470, 543] on div "Verify your Avomi Product Heading Locate the authentication label on your Avomi…" at bounding box center [851, 492] width 1354 height 677
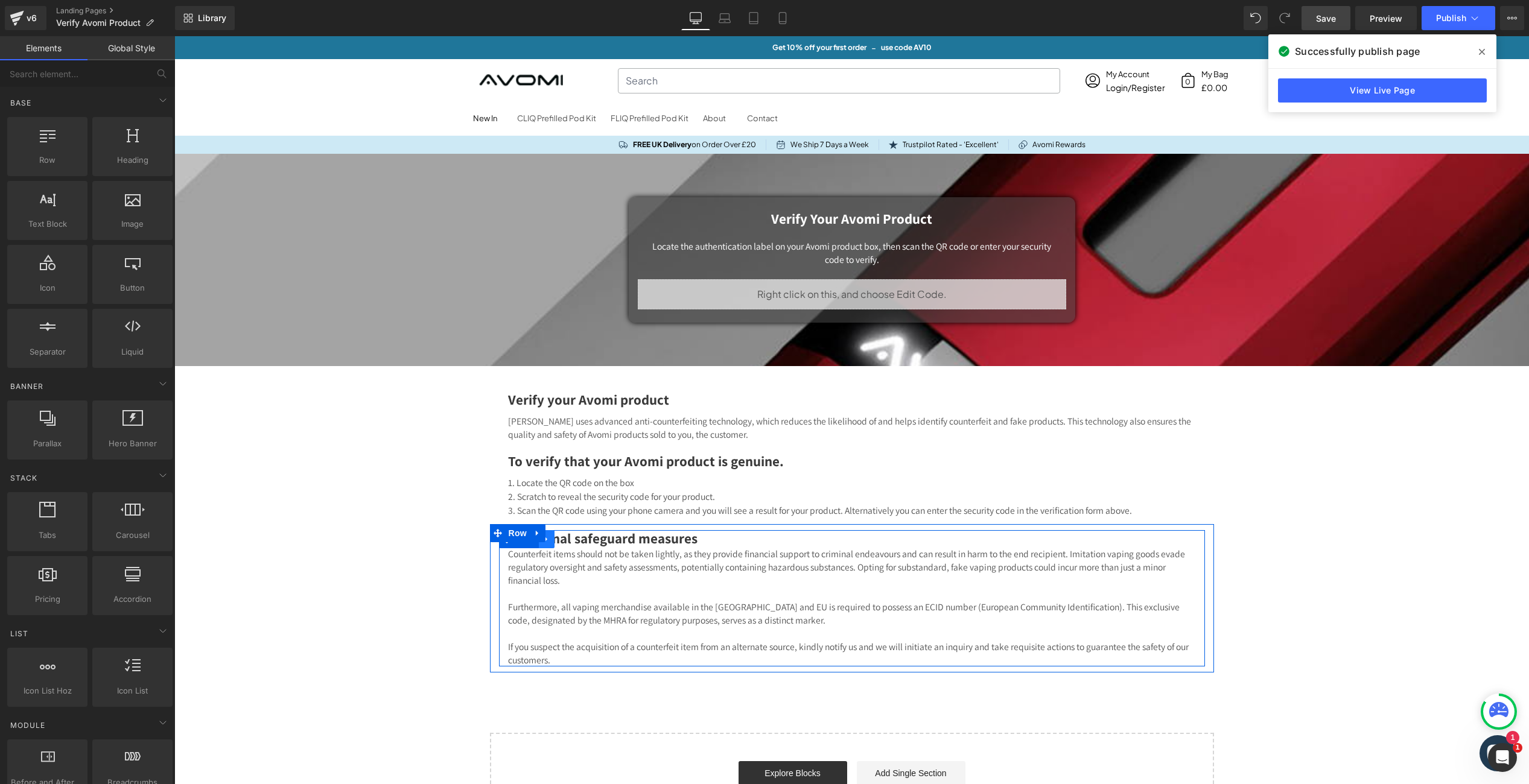
click at [550, 544] on link at bounding box center [547, 539] width 15 height 18
click at [868, 541] on icon at bounding box center [868, 538] width 6 height 7
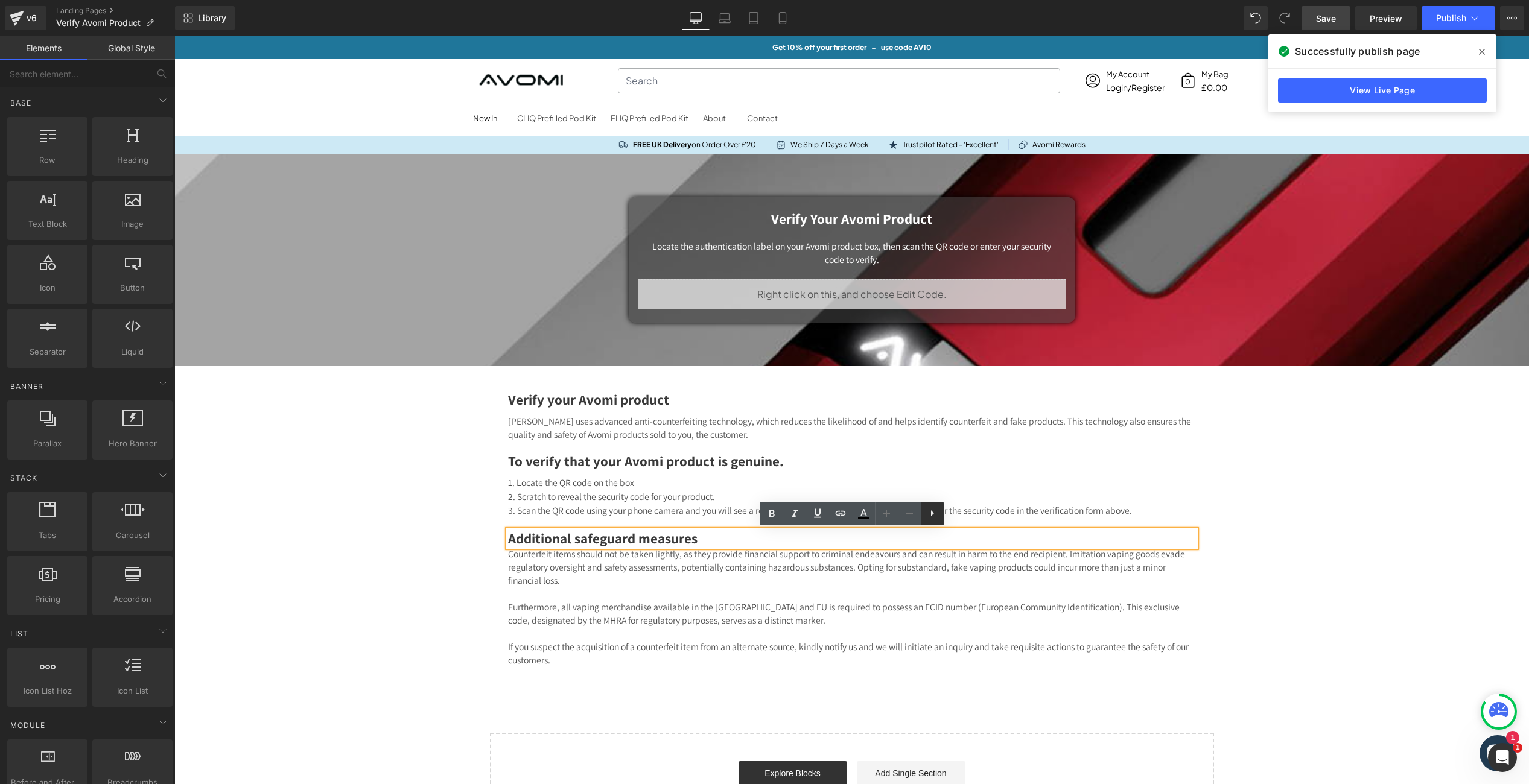
click at [938, 514] on icon at bounding box center [932, 513] width 14 height 14
click at [850, 541] on h2 "Additional safeguard measures" at bounding box center [852, 539] width 688 height 17
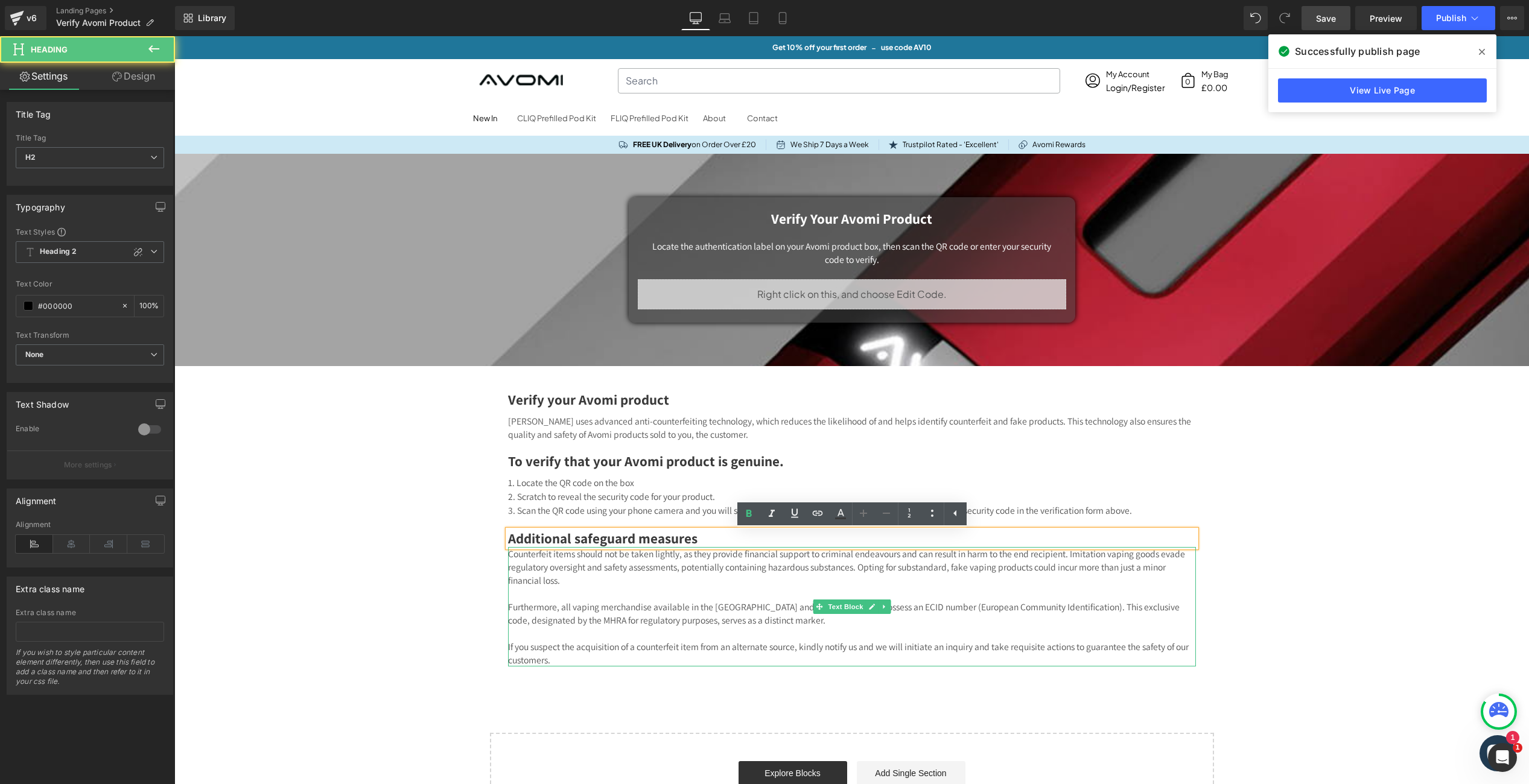
click at [672, 570] on p "Counterfeit items should not be taken lightly, as they provide financial suppor…" at bounding box center [852, 567] width 688 height 40
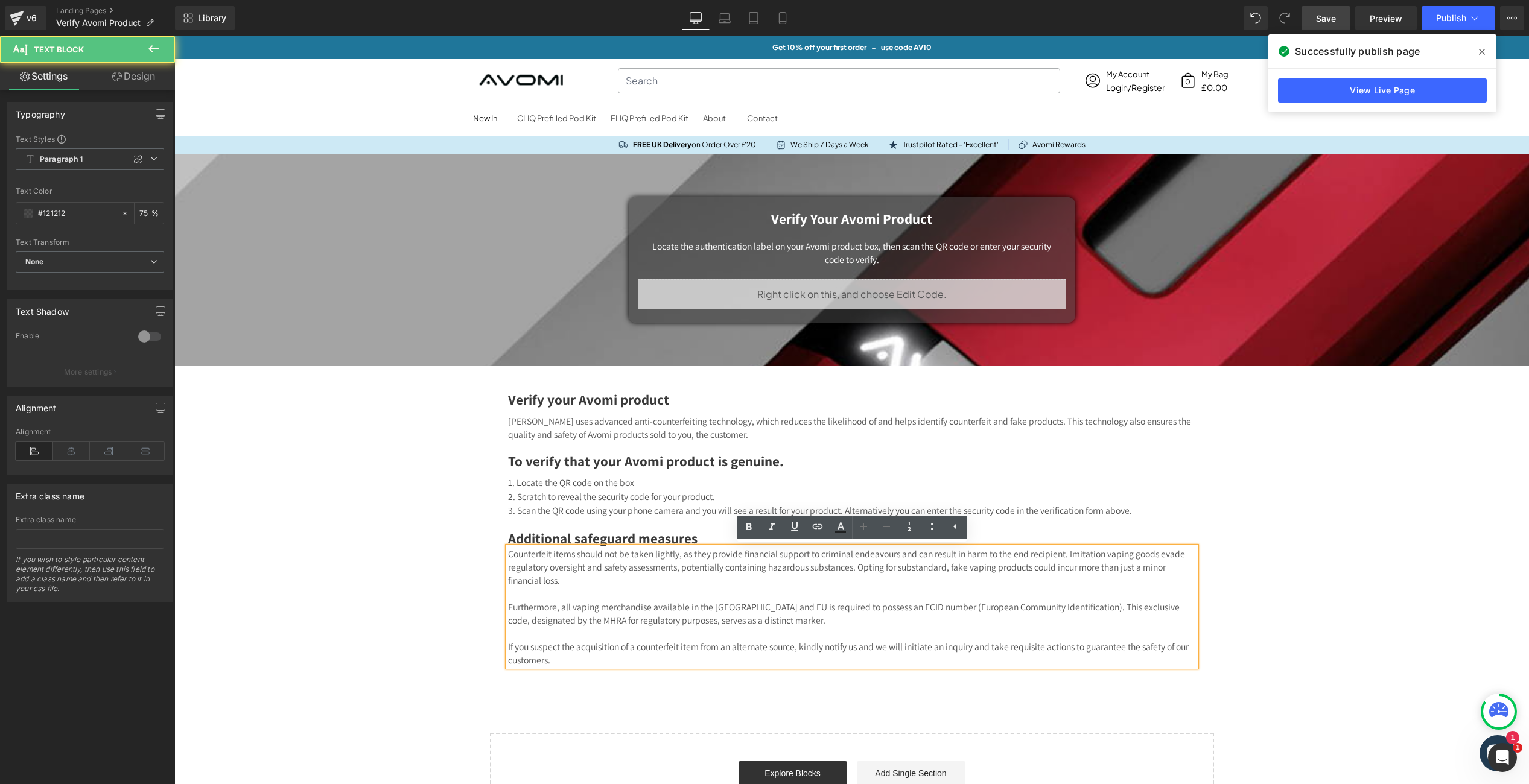
click at [603, 560] on p "Counterfeit items should not be taken lightly, as they provide financial suppor…" at bounding box center [852, 567] width 688 height 40
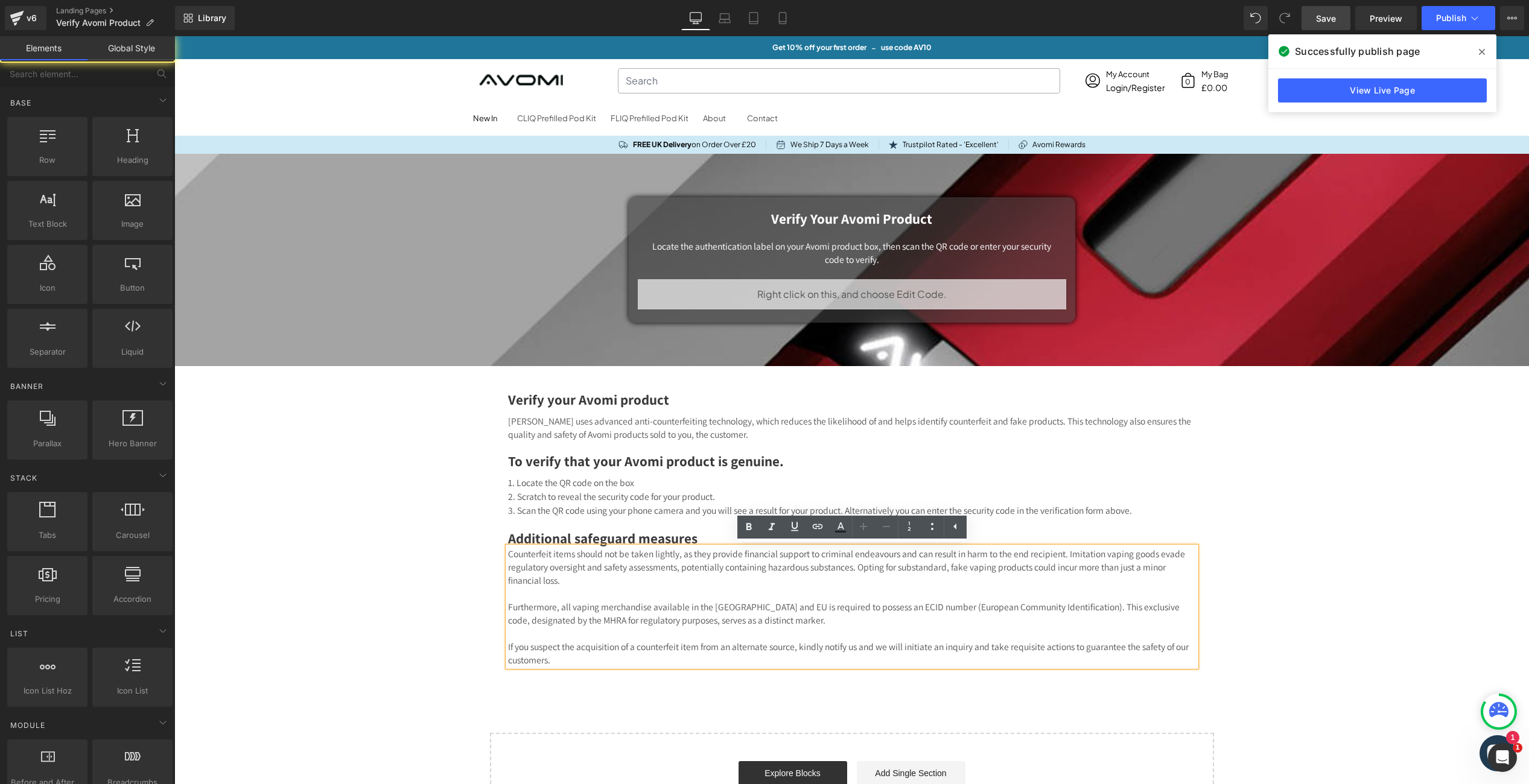
click at [484, 512] on div "Verify your Avomi Product Heading Locate the authentication label on your Avomi…" at bounding box center [851, 492] width 1354 height 677
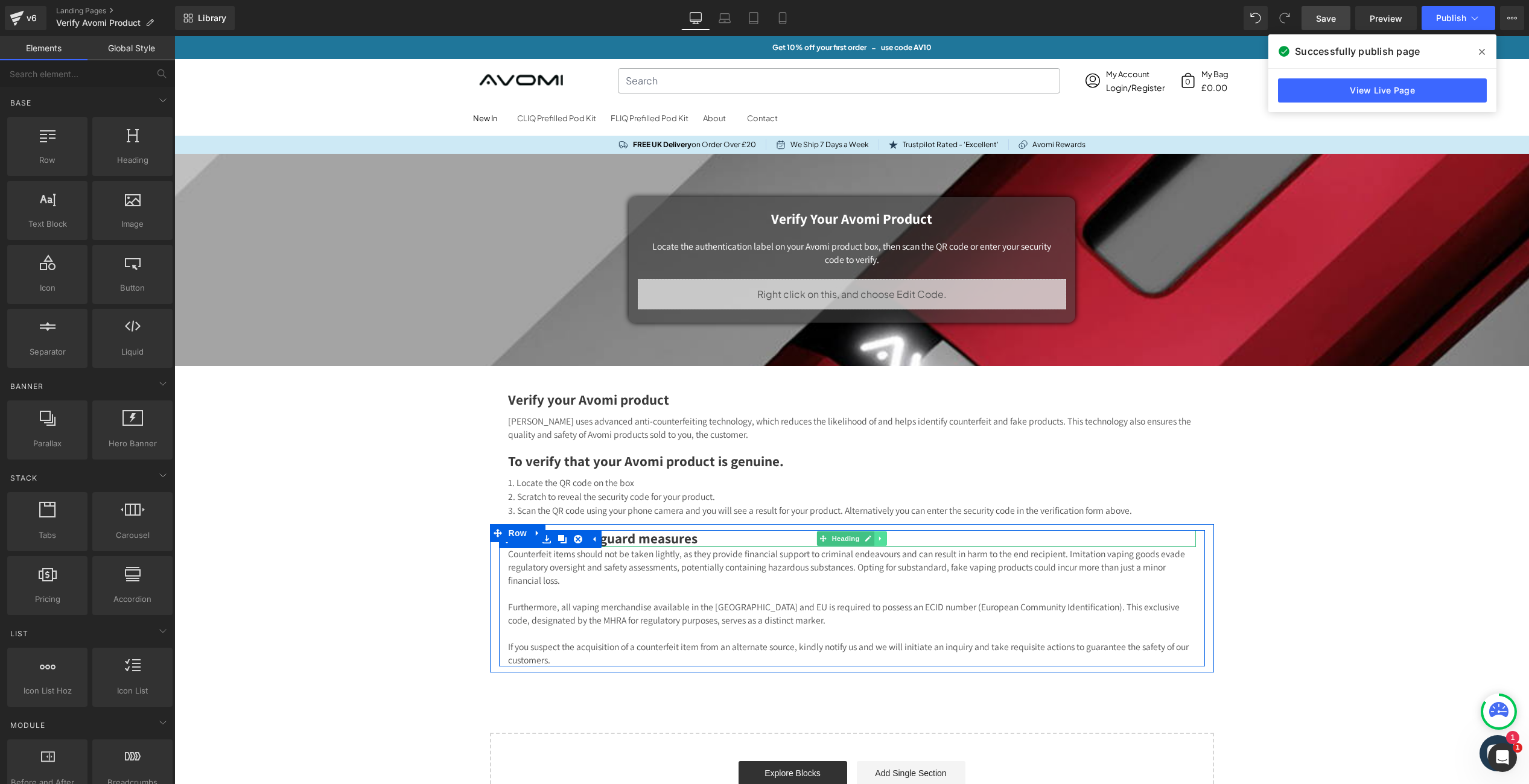
click at [878, 541] on link at bounding box center [881, 538] width 13 height 14
click at [823, 539] on link "Heading" at bounding box center [821, 538] width 45 height 14
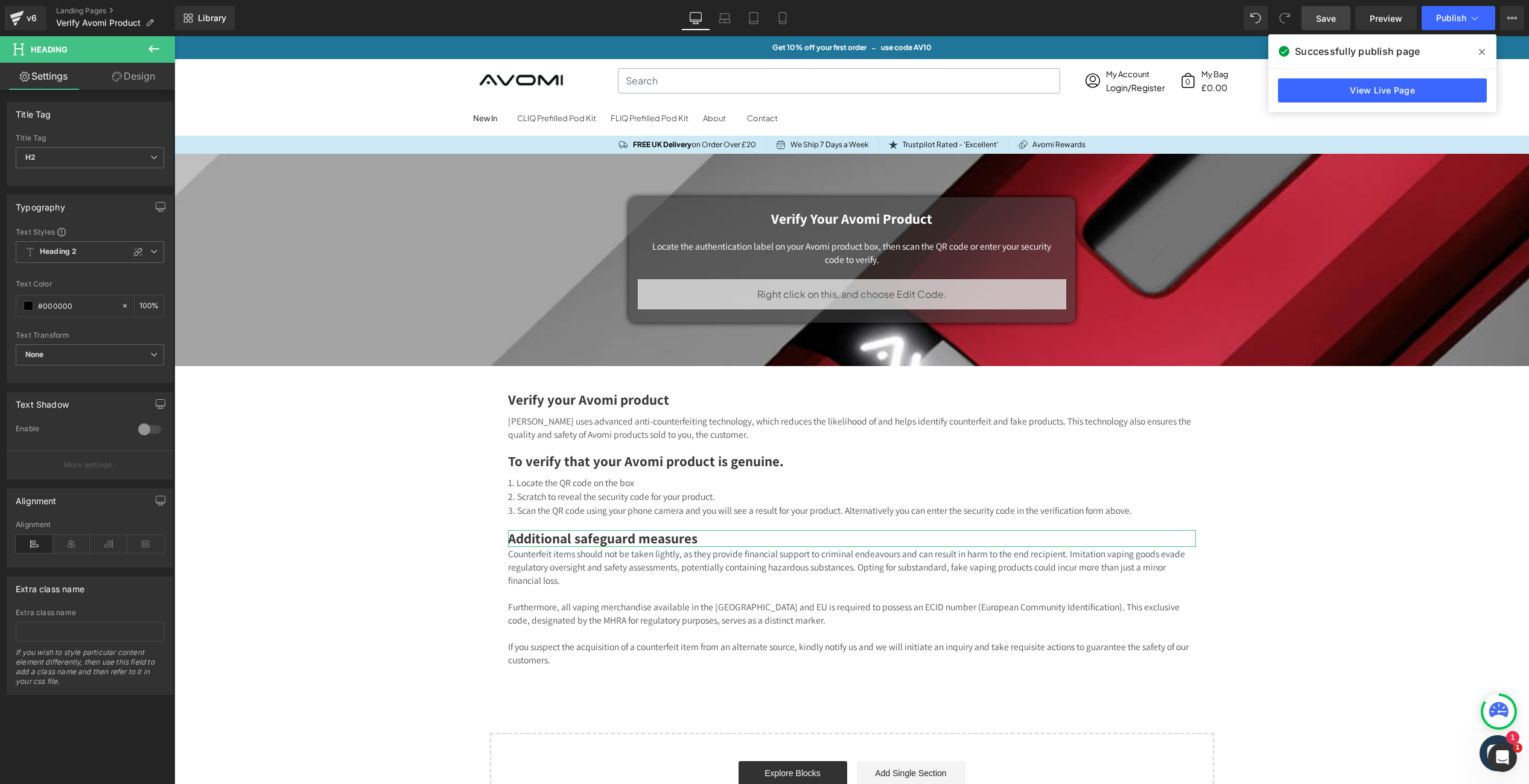
click at [142, 81] on link "Design" at bounding box center [134, 76] width 88 height 27
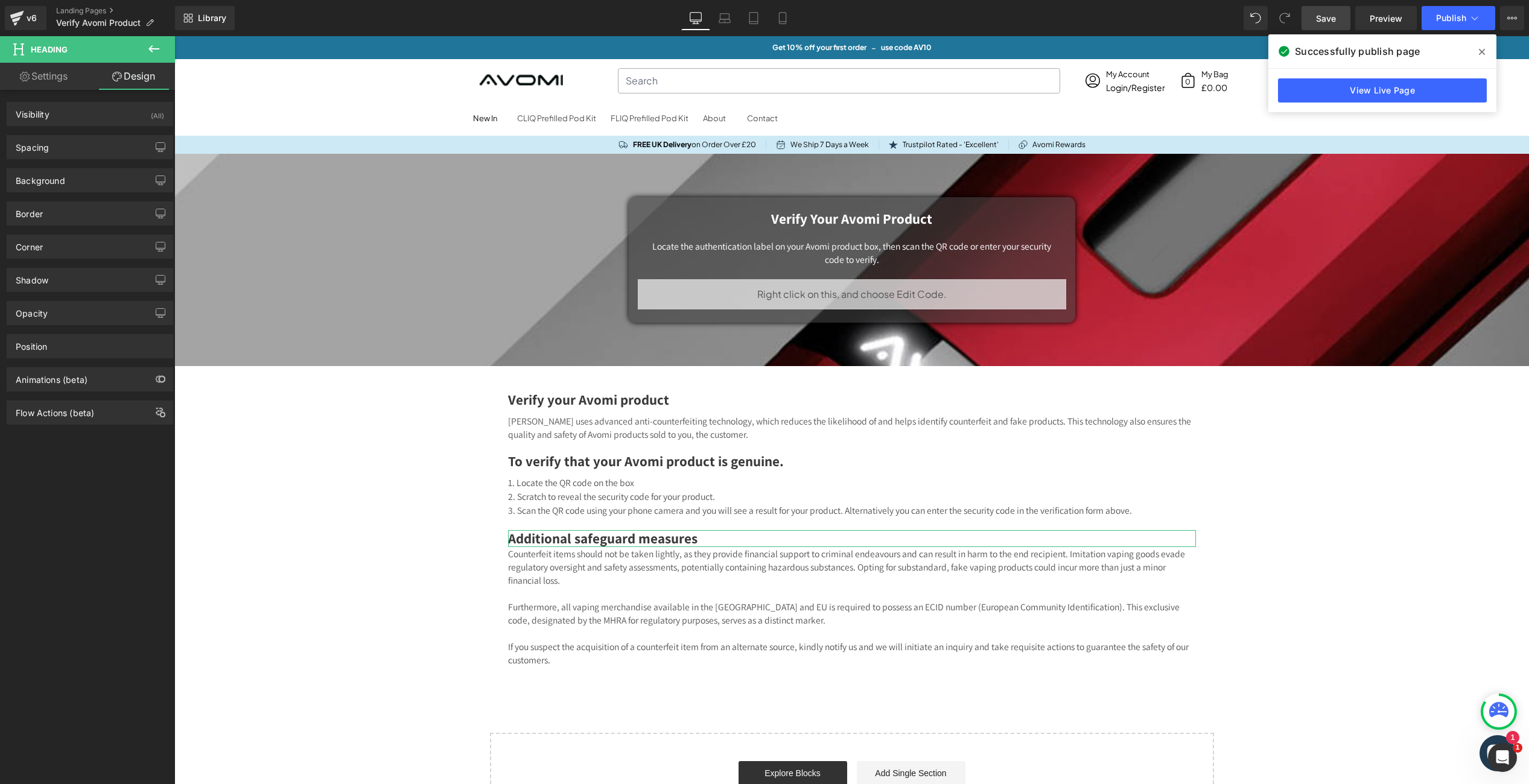
type input "0"
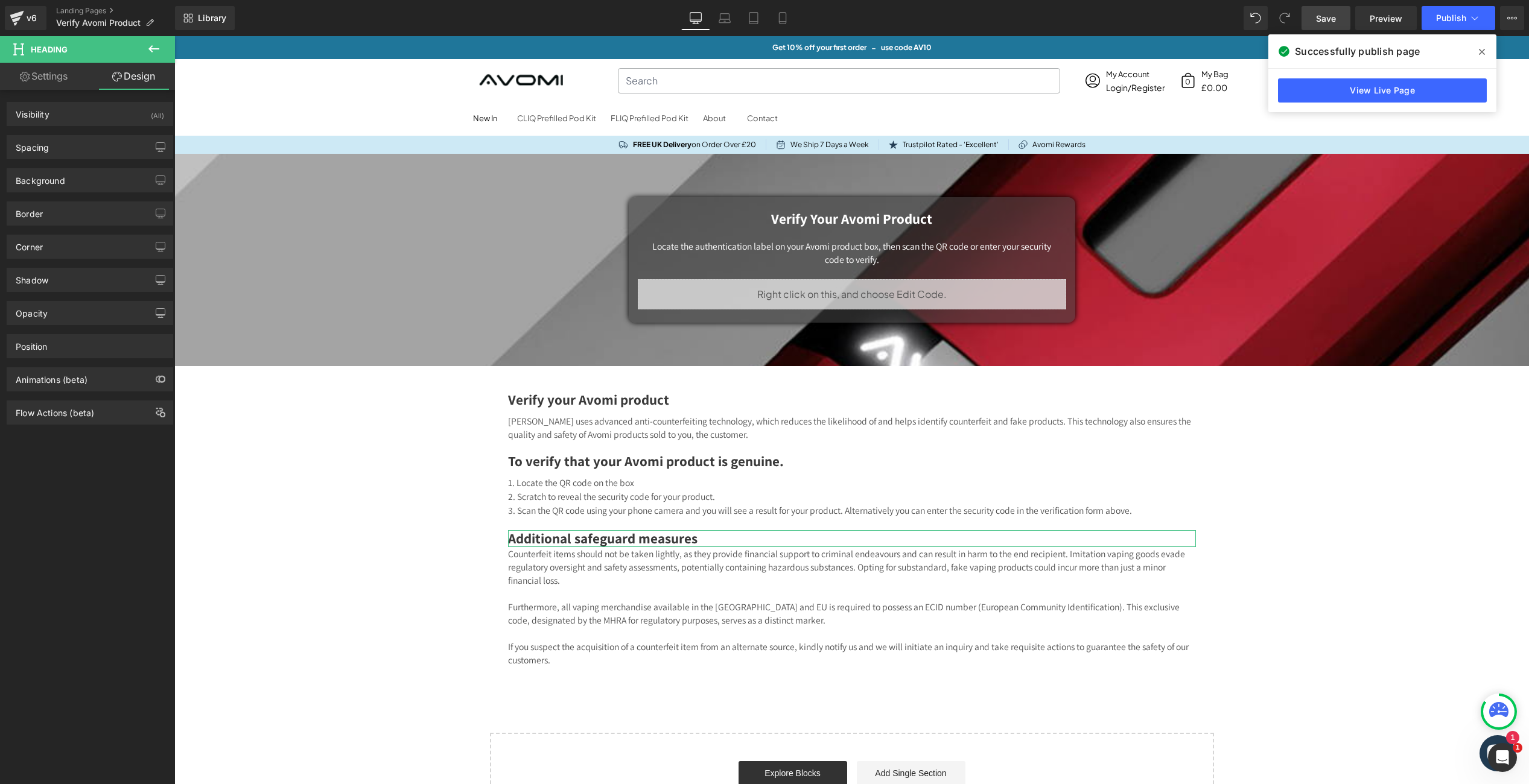
type input "0"
click at [92, 153] on div "Spacing" at bounding box center [90, 147] width 166 height 23
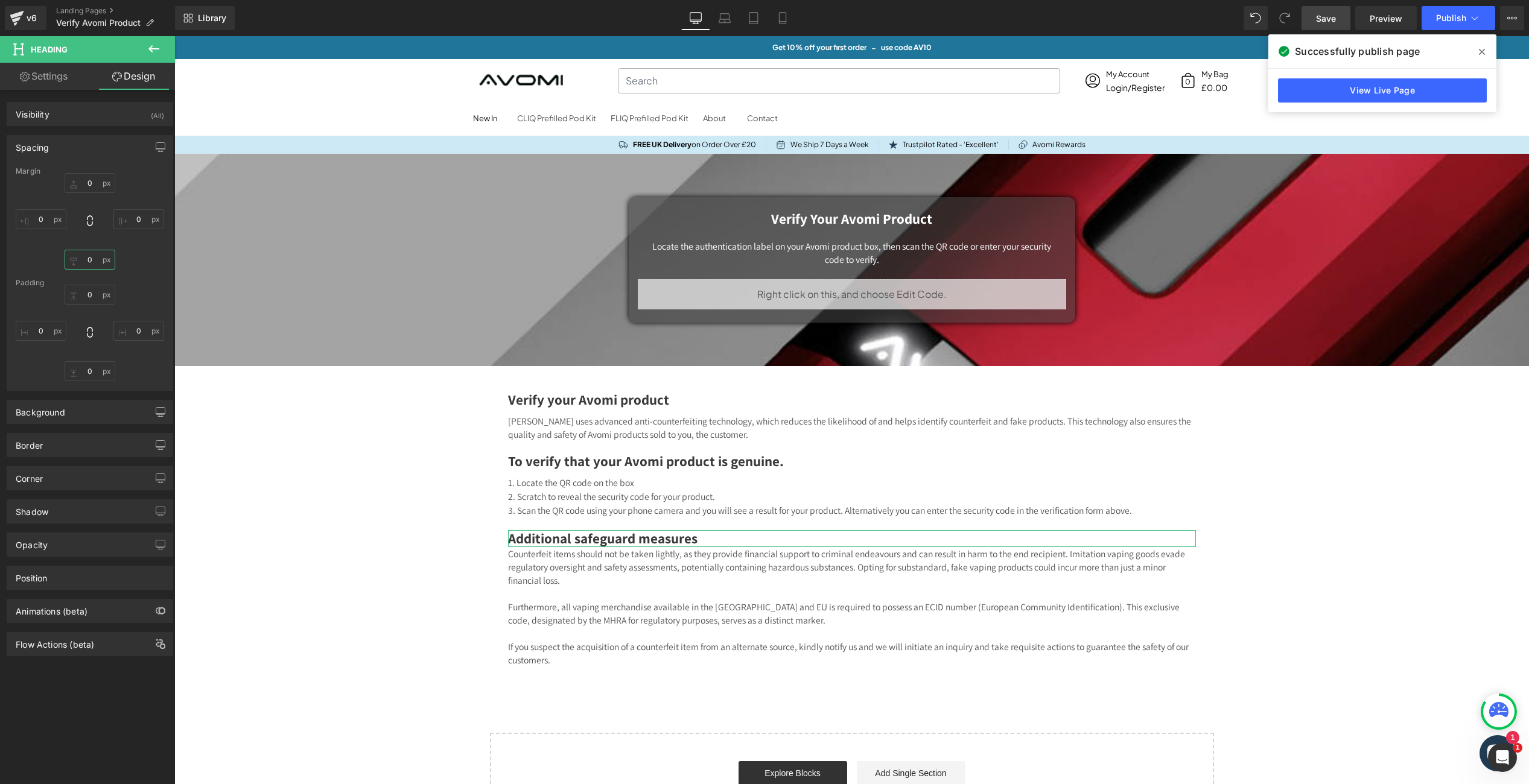
click at [90, 261] on input "0" at bounding box center [90, 259] width 51 height 20
type input "10"
click at [1333, 19] on span "Save" at bounding box center [1325, 19] width 20 height 13
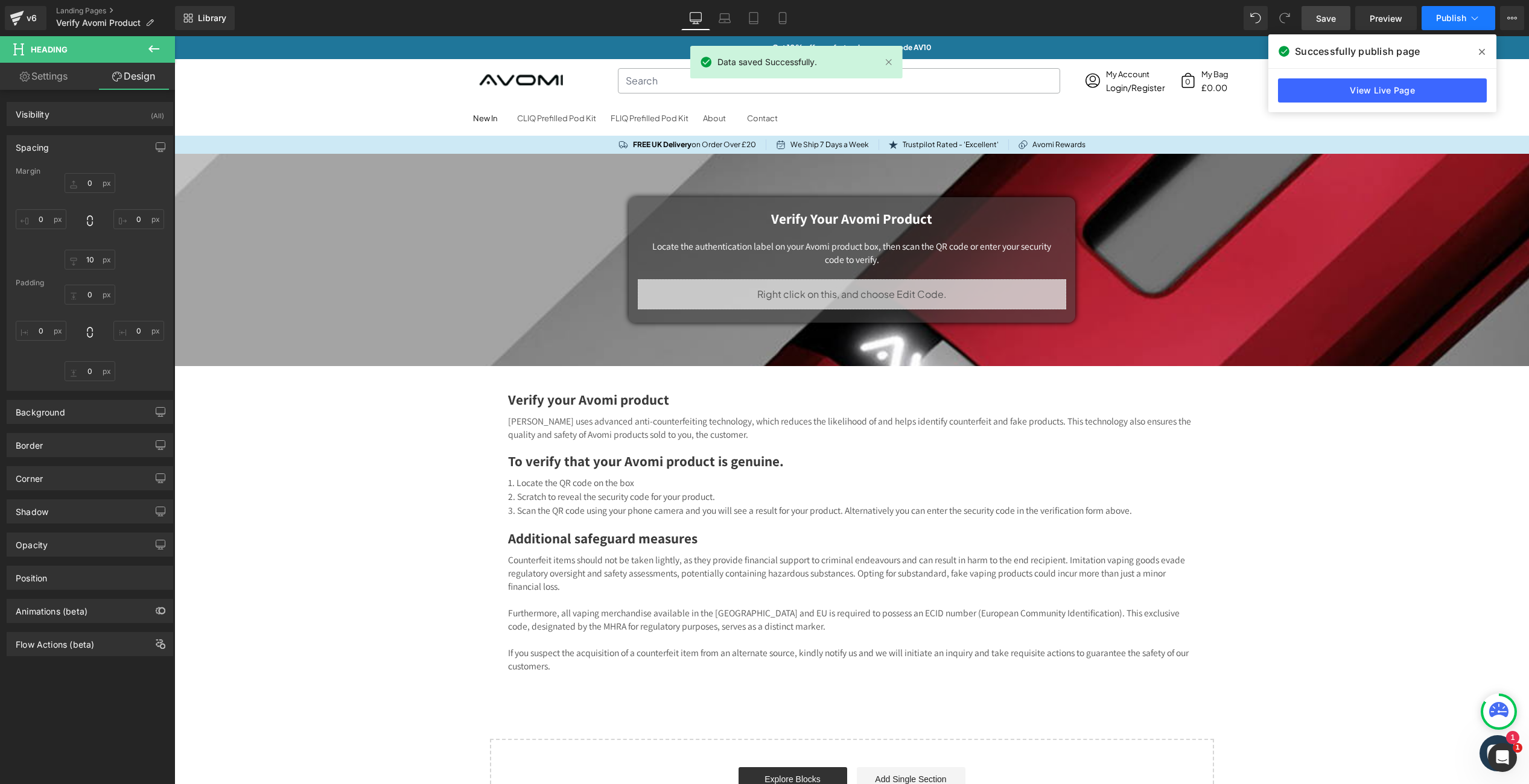
click at [1454, 17] on span "Publish" at bounding box center [1451, 18] width 30 height 10
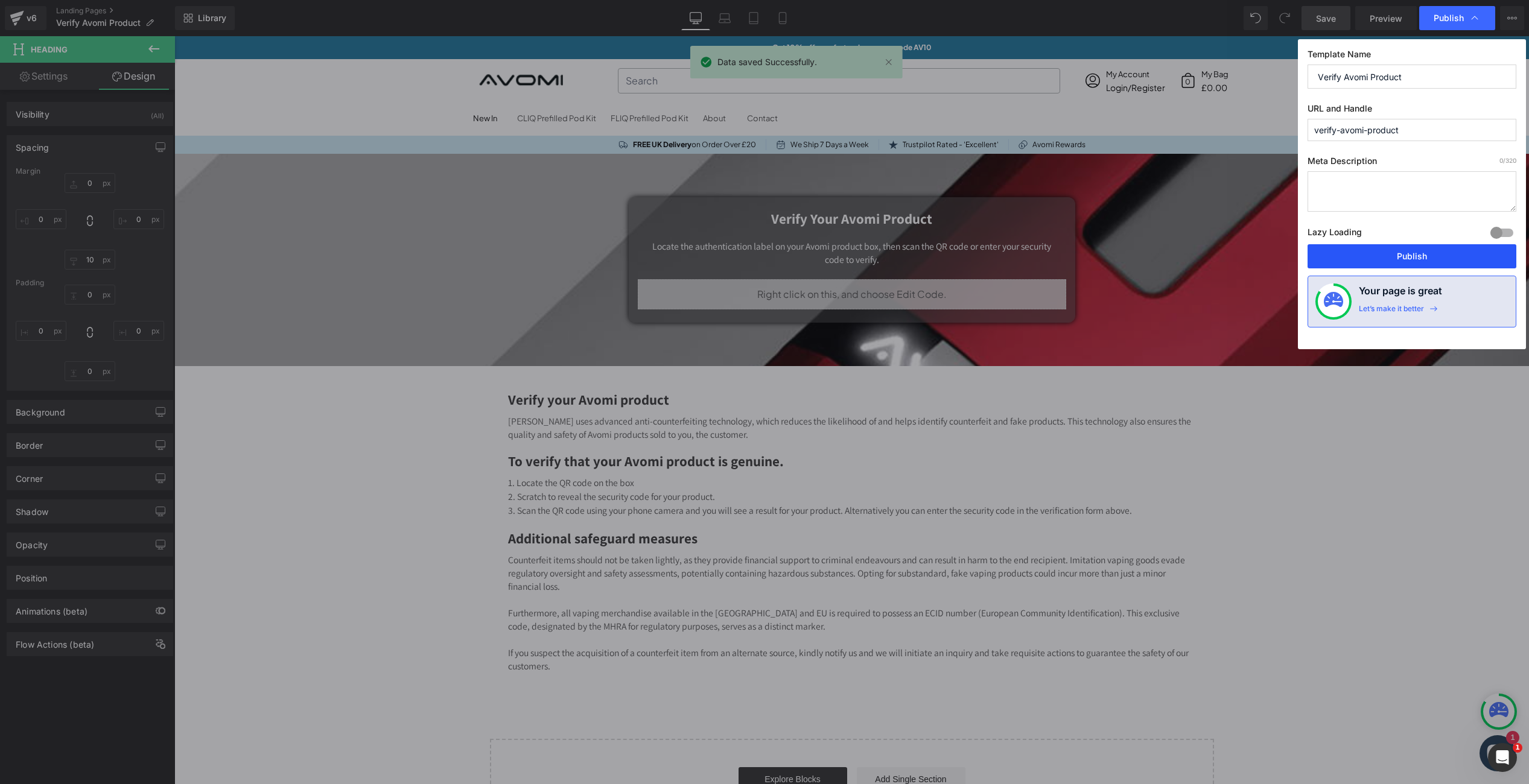
click at [1407, 256] on button "Publish" at bounding box center [1412, 256] width 209 height 24
